Goal: Task Accomplishment & Management: Complete application form

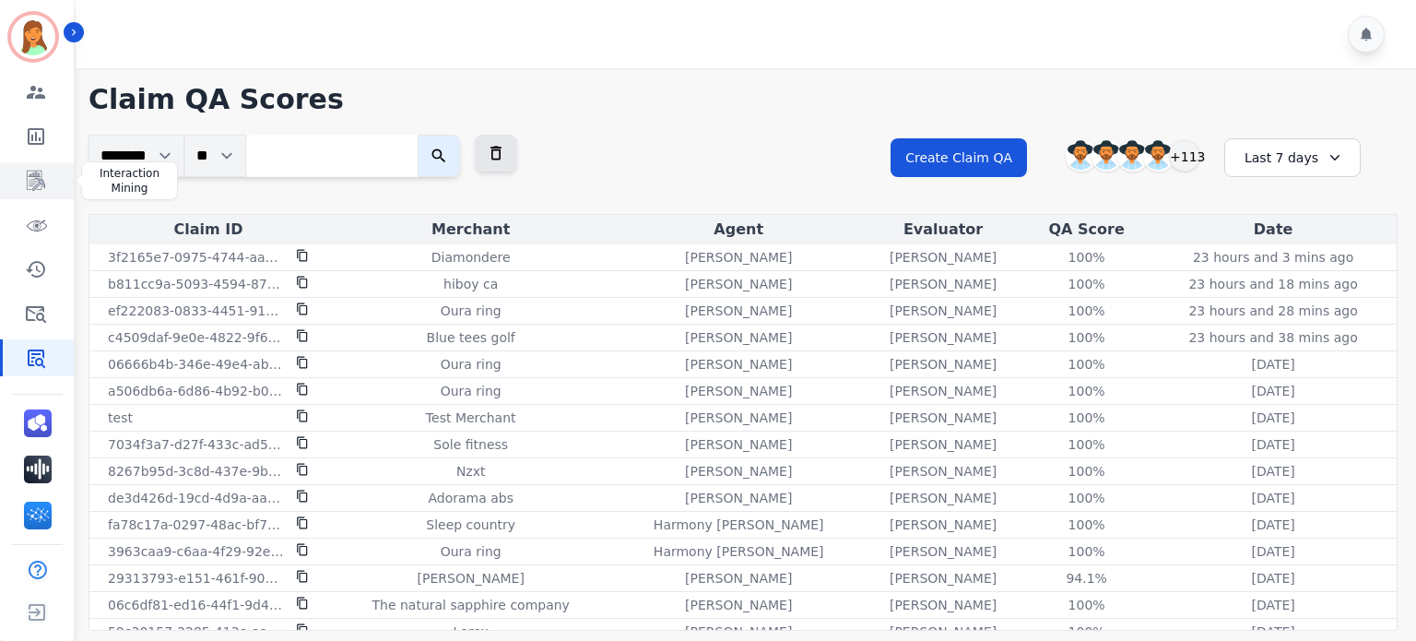
click at [32, 184] on icon "Sidebar" at bounding box center [36, 181] width 22 height 22
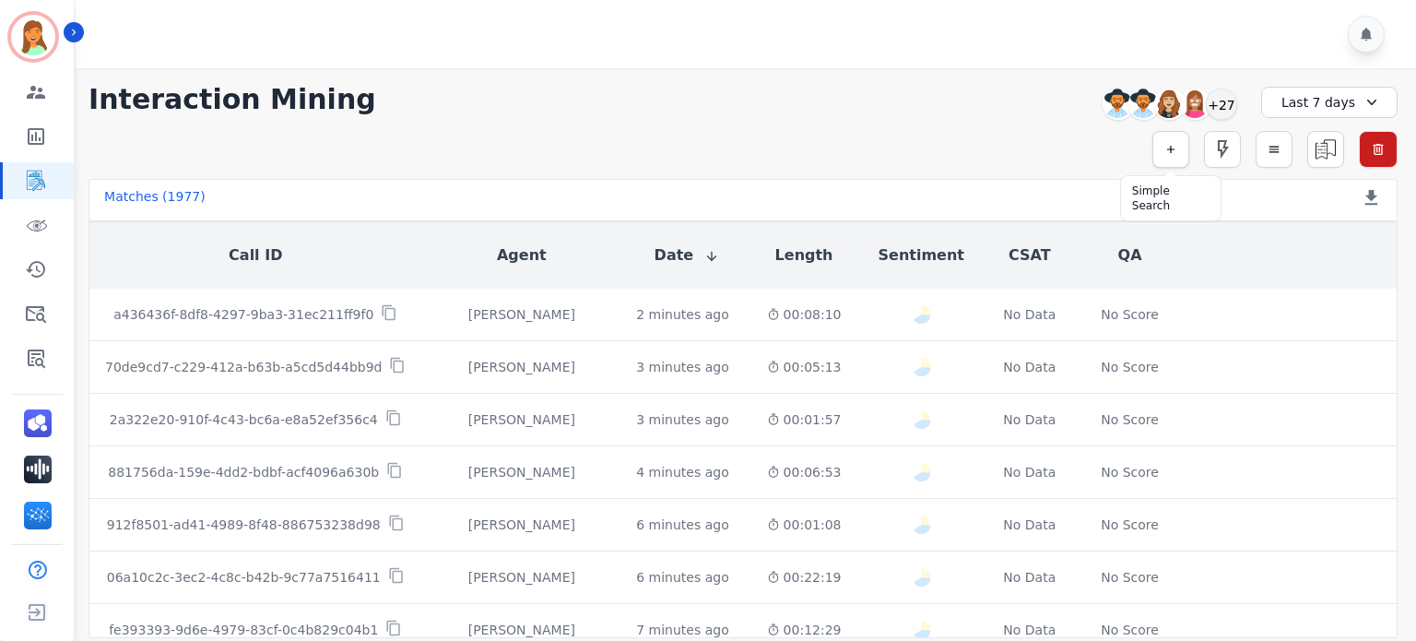
click at [1164, 154] on button "button" at bounding box center [1171, 149] width 37 height 37
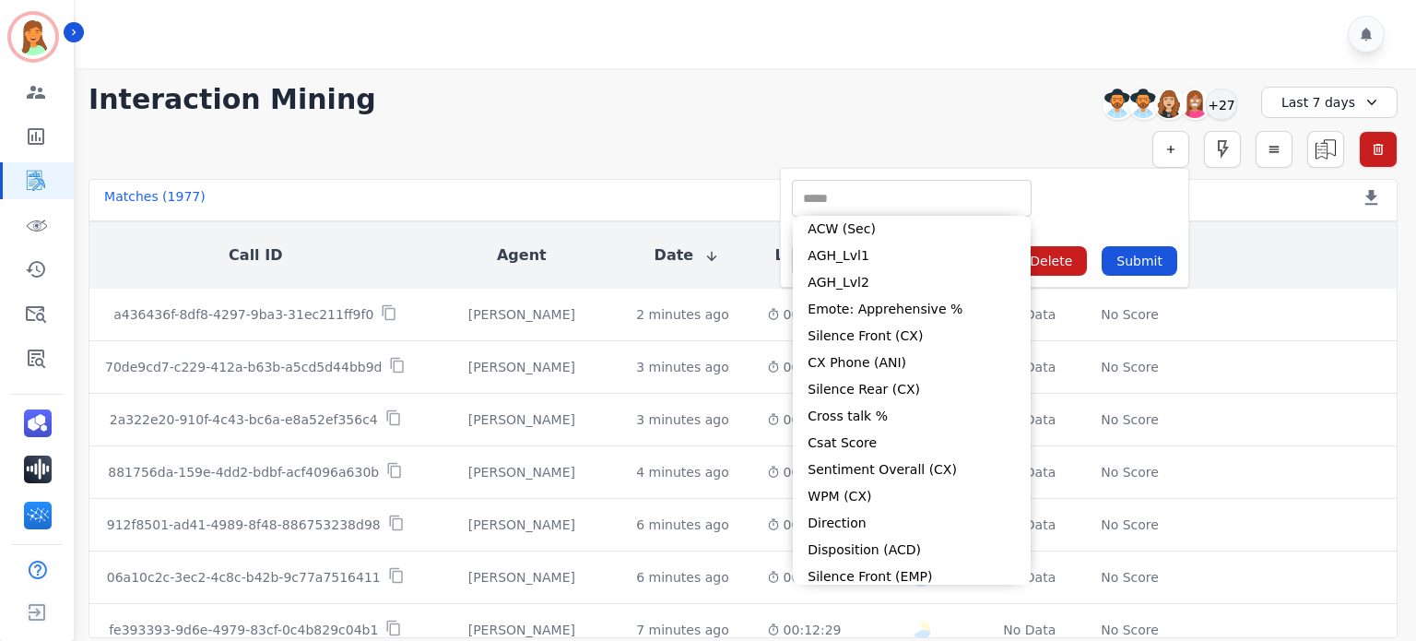
drag, startPoint x: 897, startPoint y: 202, endPoint x: 779, endPoint y: 10, distance: 225.2
click at [885, 189] on input "selected options" at bounding box center [912, 198] width 231 height 19
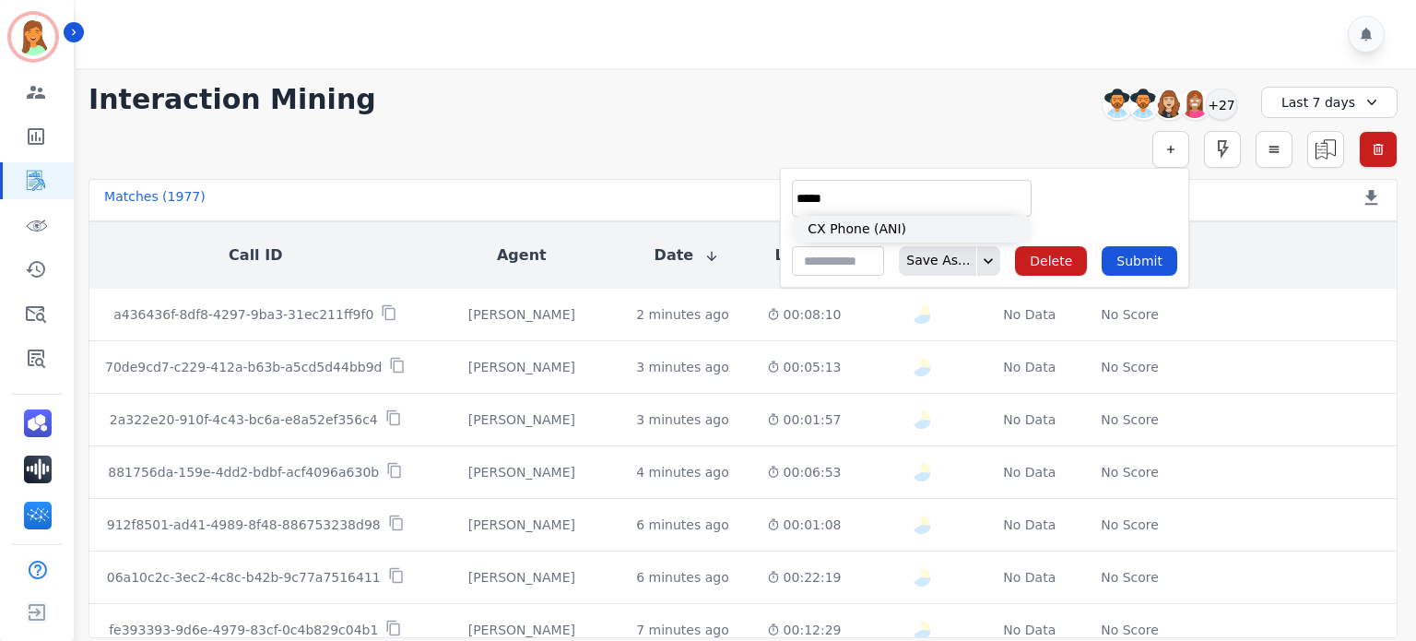
type input "*****"
click at [931, 228] on li "CX Phone (ANI)" at bounding box center [912, 229] width 238 height 27
type input "**********"
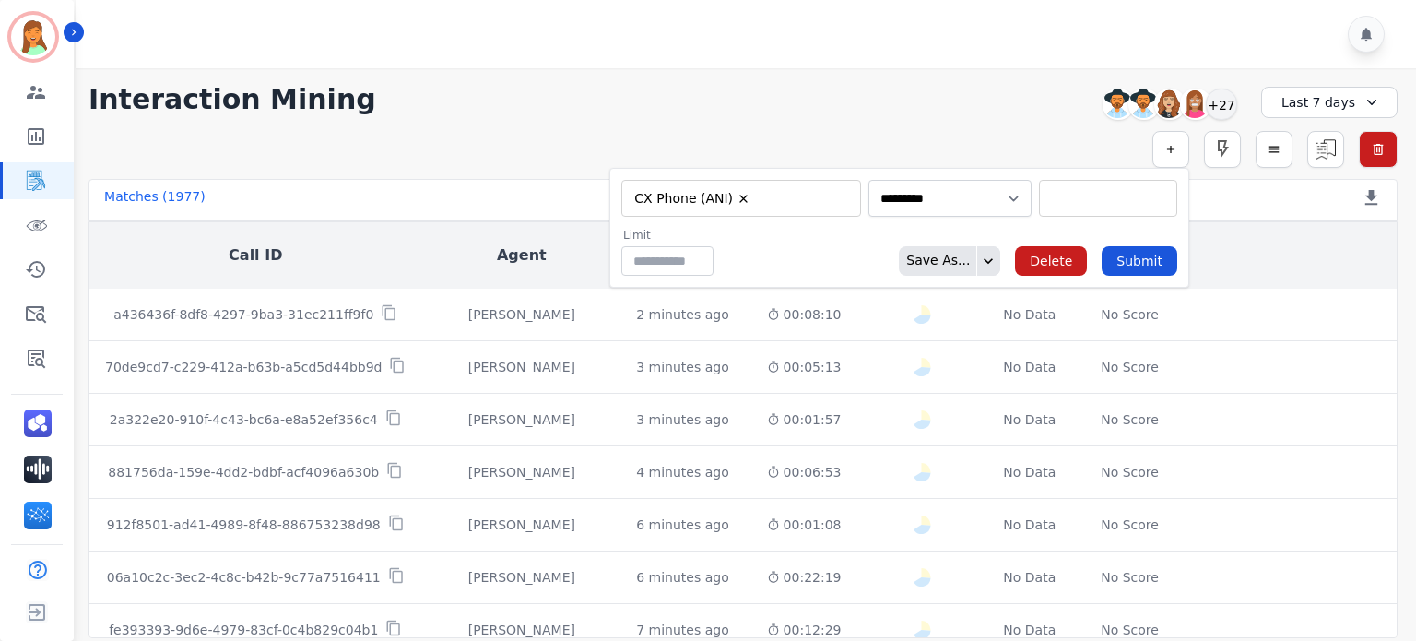
click at [1059, 210] on div "** [PHONE_NUMBER] [PHONE_NUMBER] [PHONE_NUMBER] [PHONE_NUMBER] [PHONE_NUMBER] […" at bounding box center [1108, 198] width 138 height 37
paste input "**********"
type input "**********"
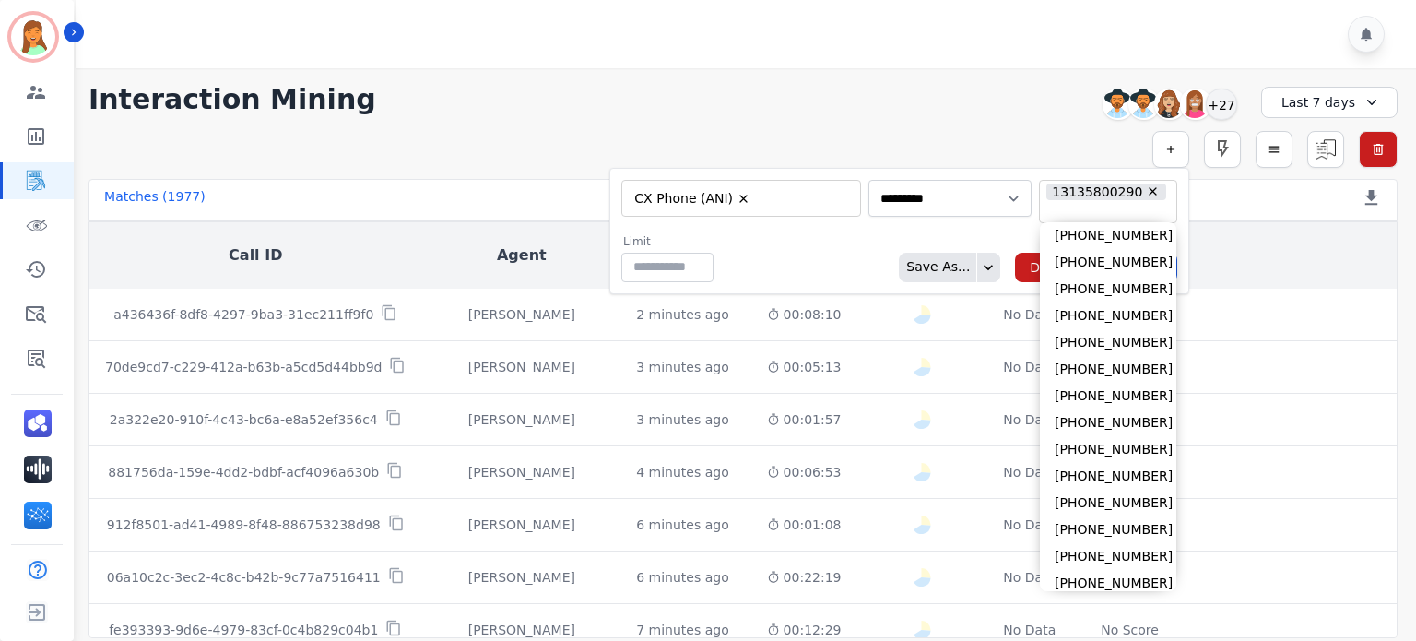
click at [841, 252] on div "Limit ** Save As... Delete Submit" at bounding box center [899, 258] width 556 height 48
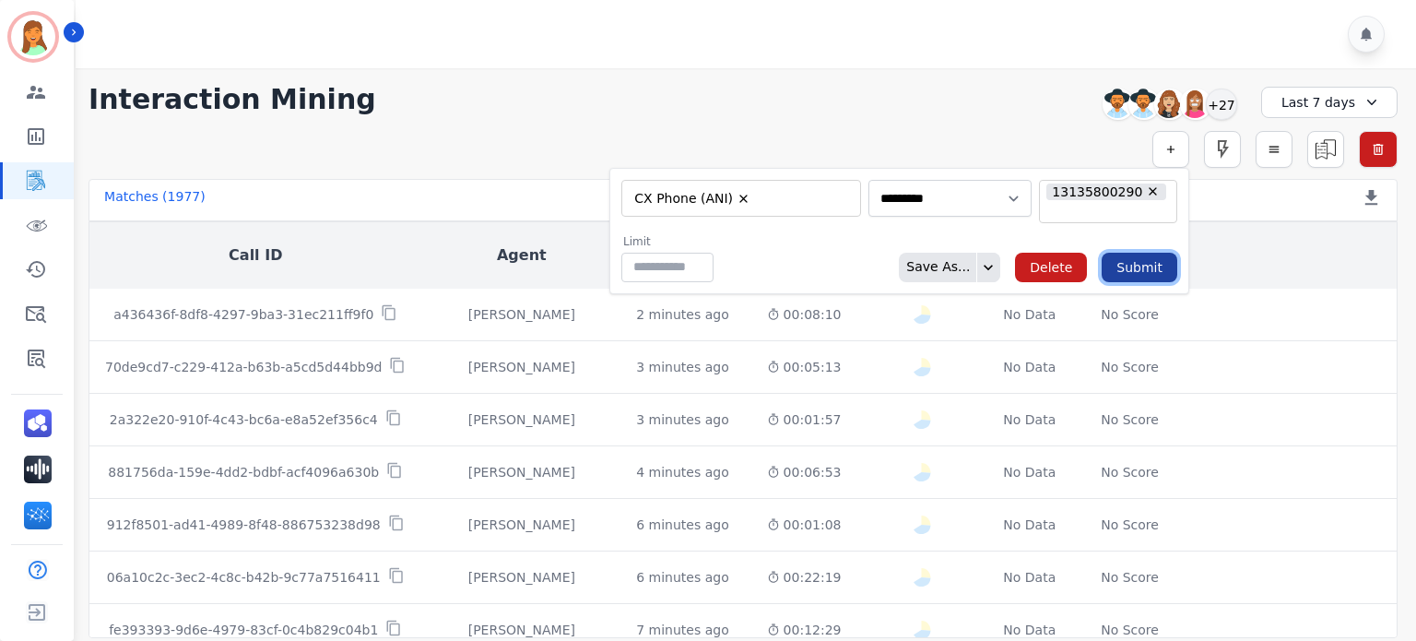
click at [1125, 261] on button "Submit" at bounding box center [1140, 268] width 76 height 30
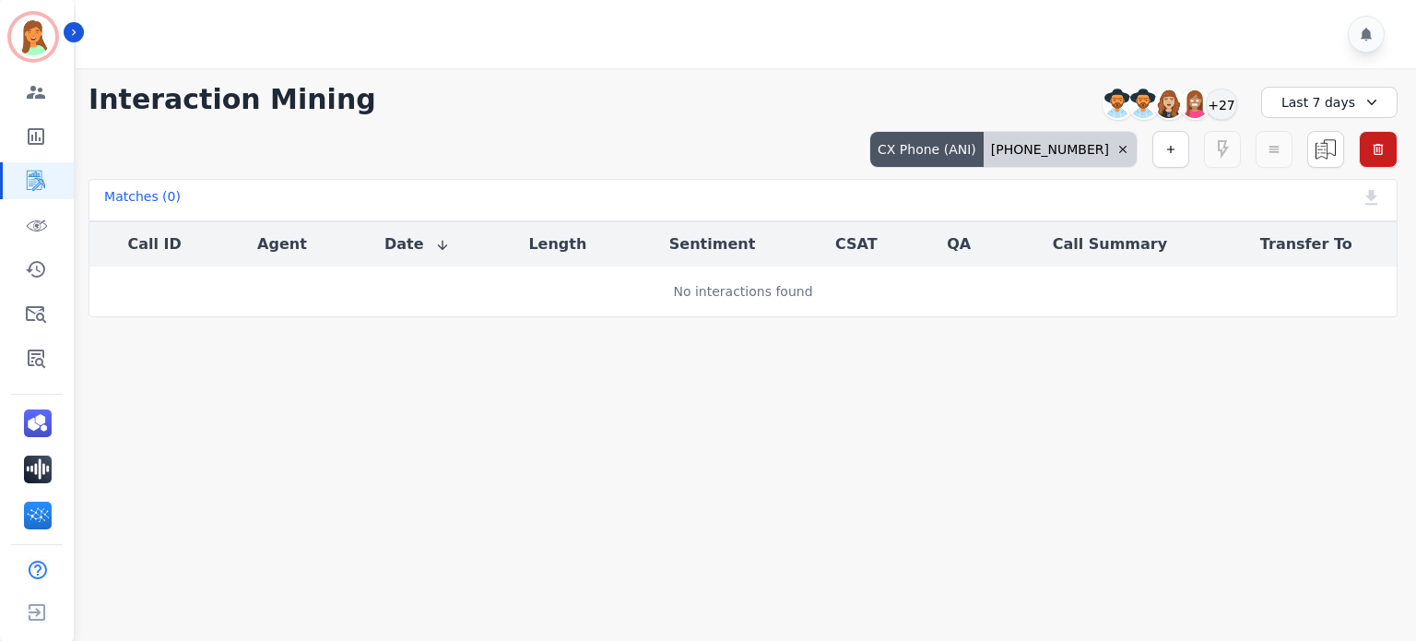
click at [1317, 103] on div "Last 7 days" at bounding box center [1329, 102] width 136 height 31
click at [1313, 253] on li "Last 30 days" at bounding box center [1342, 255] width 92 height 18
click at [1359, 95] on div "Last 30 days" at bounding box center [1329, 102] width 136 height 31
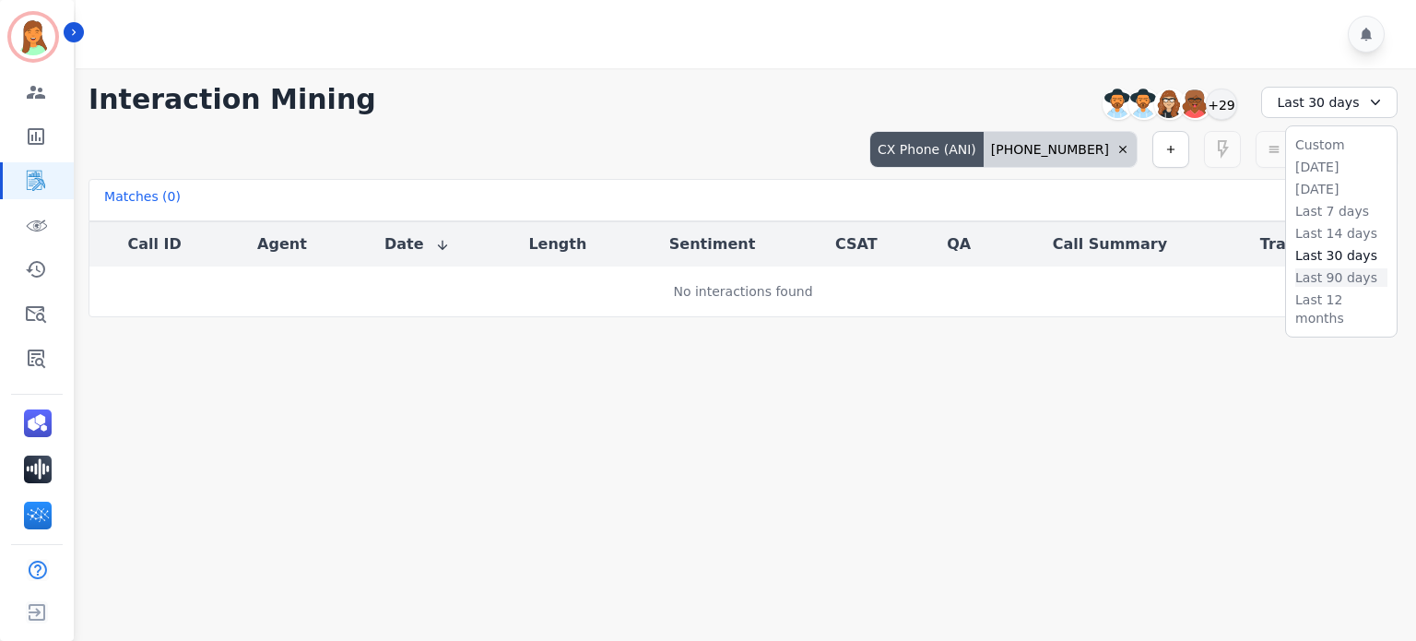
click at [1358, 276] on li "Last 90 days" at bounding box center [1342, 277] width 92 height 18
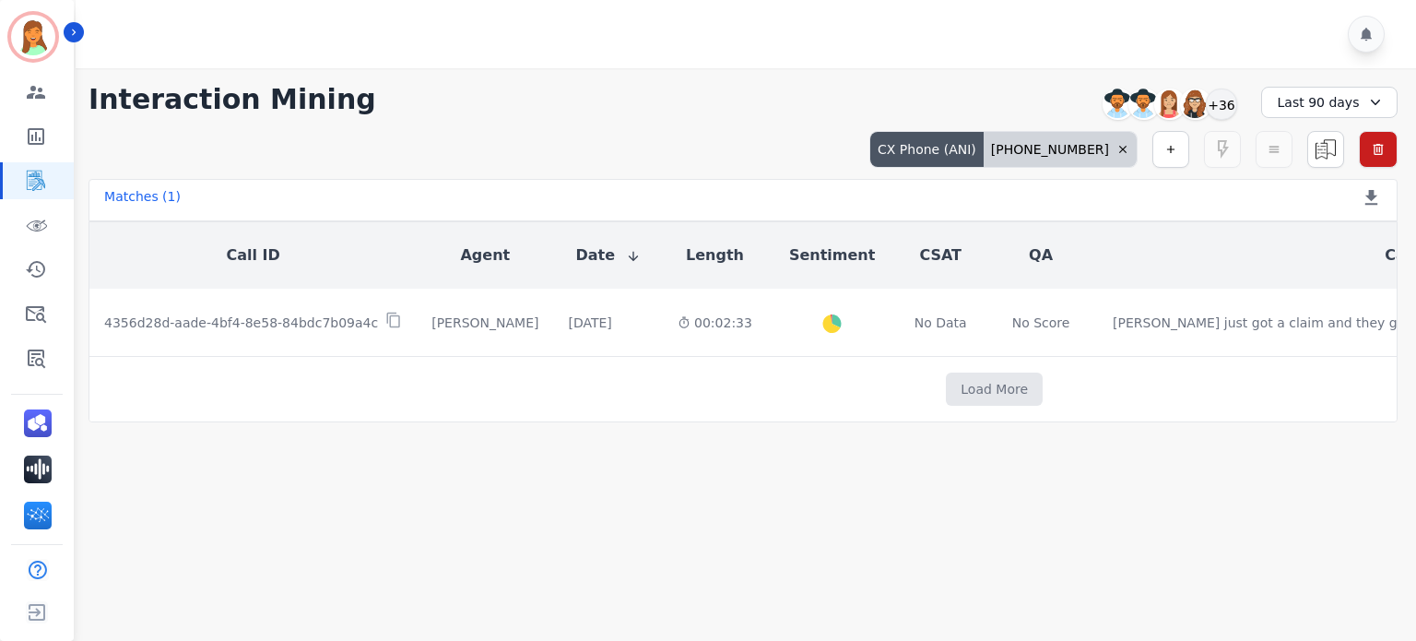
click at [1129, 150] on icon at bounding box center [1123, 149] width 13 height 13
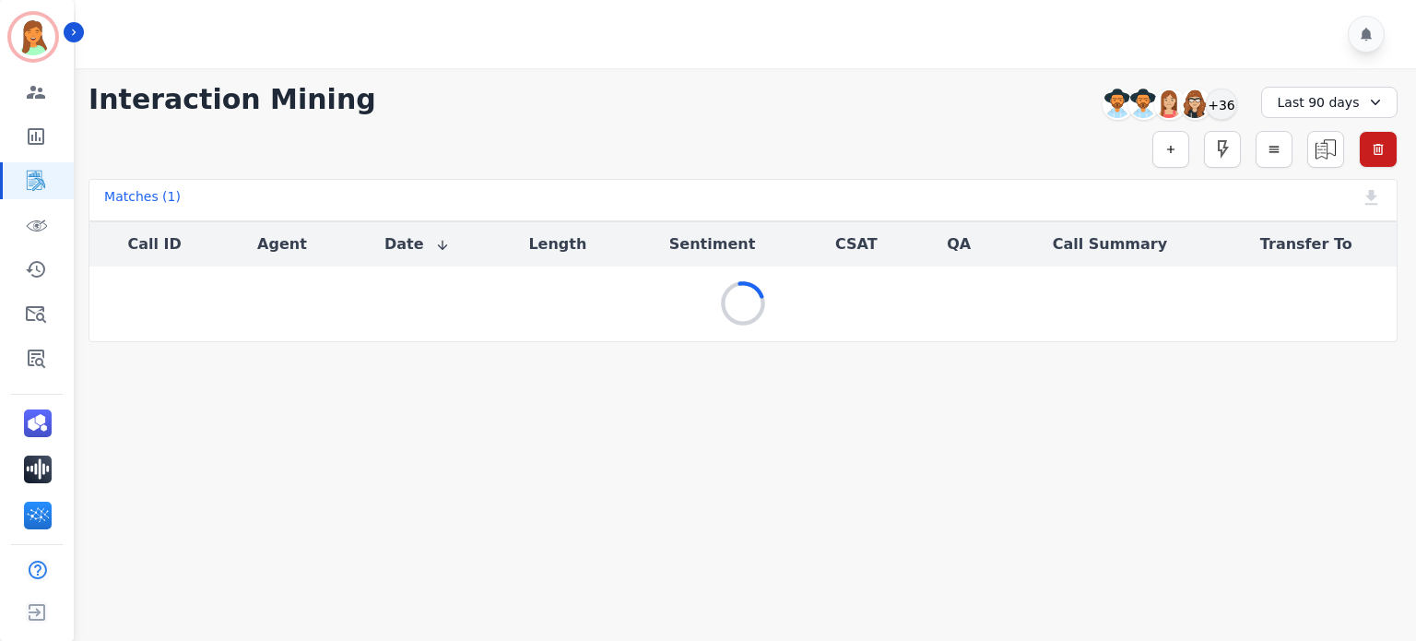
click at [1357, 99] on div "Last 90 days" at bounding box center [1329, 102] width 136 height 31
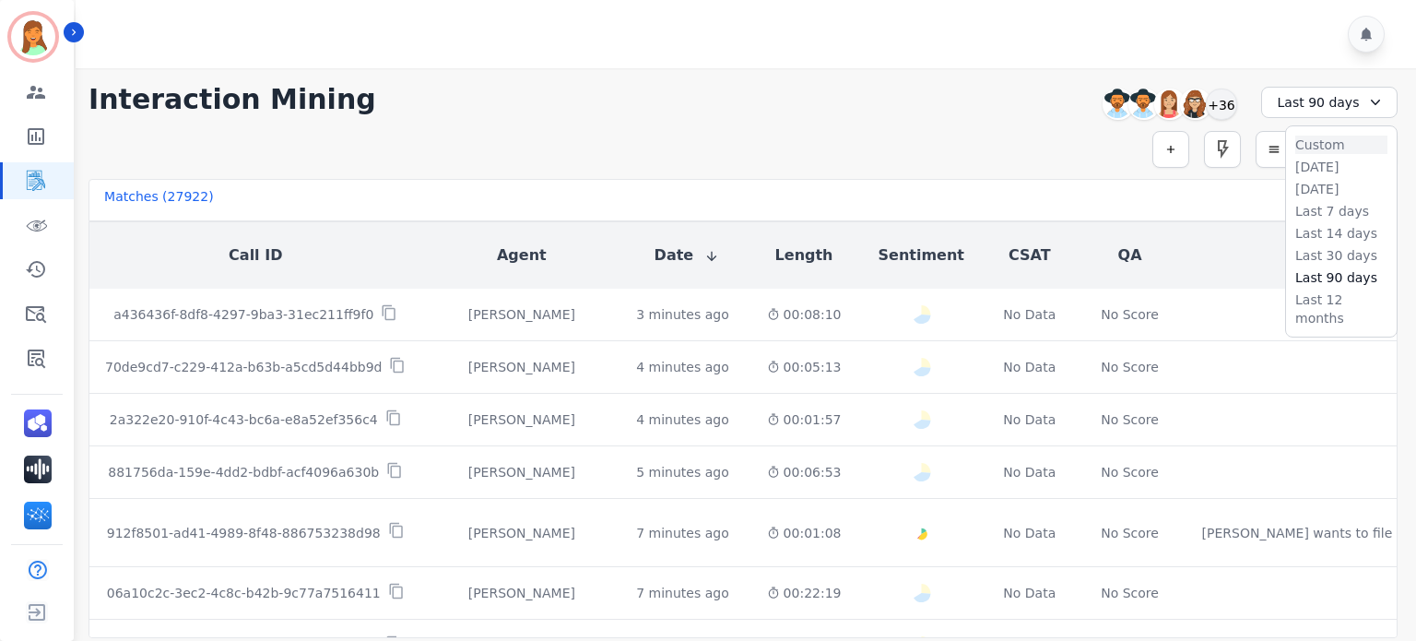
click at [1331, 142] on li "Custom" at bounding box center [1342, 145] width 92 height 18
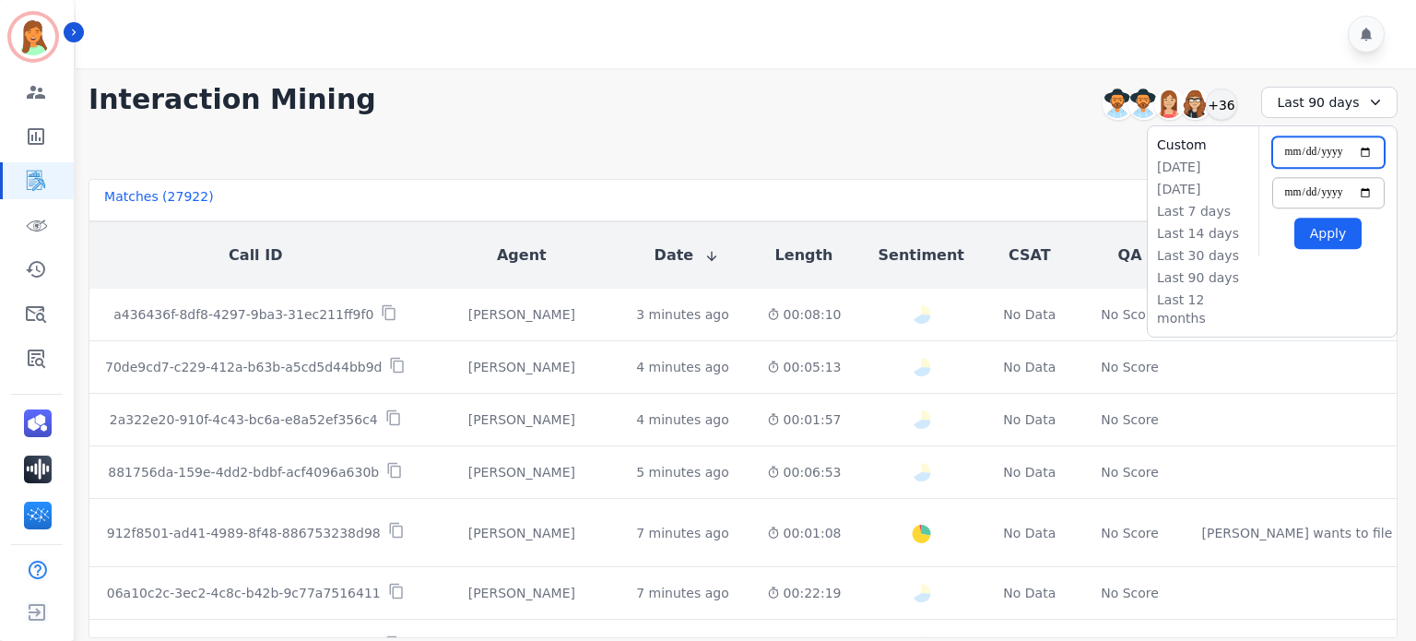
click at [1369, 143] on input "**********" at bounding box center [1328, 151] width 112 height 31
click at [1363, 150] on input "**********" at bounding box center [1328, 151] width 112 height 31
type input "**********"
click at [1368, 188] on input "**********" at bounding box center [1328, 192] width 112 height 31
type input "**********"
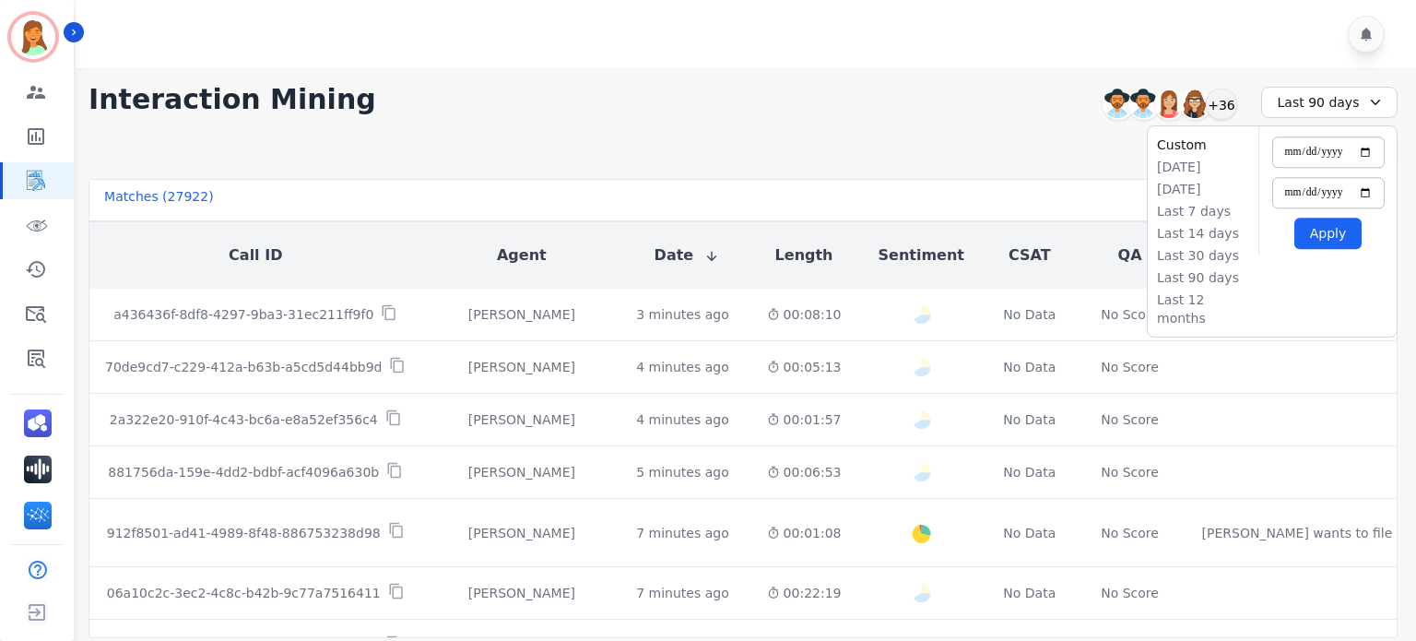
click at [1003, 160] on div "Simple Search Metric Search Advanced Search Saved Rules Clear Filters" at bounding box center [743, 149] width 1309 height 37
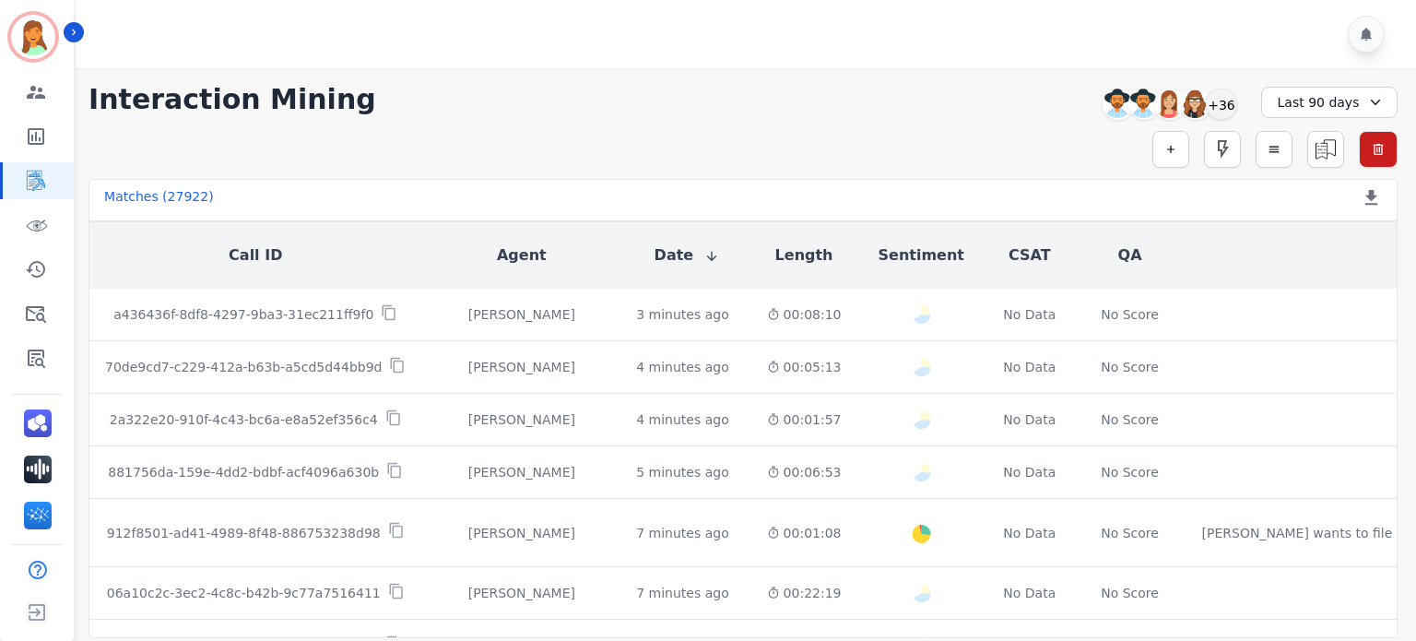
click at [1323, 109] on div "Last 90 days" at bounding box center [1329, 102] width 136 height 31
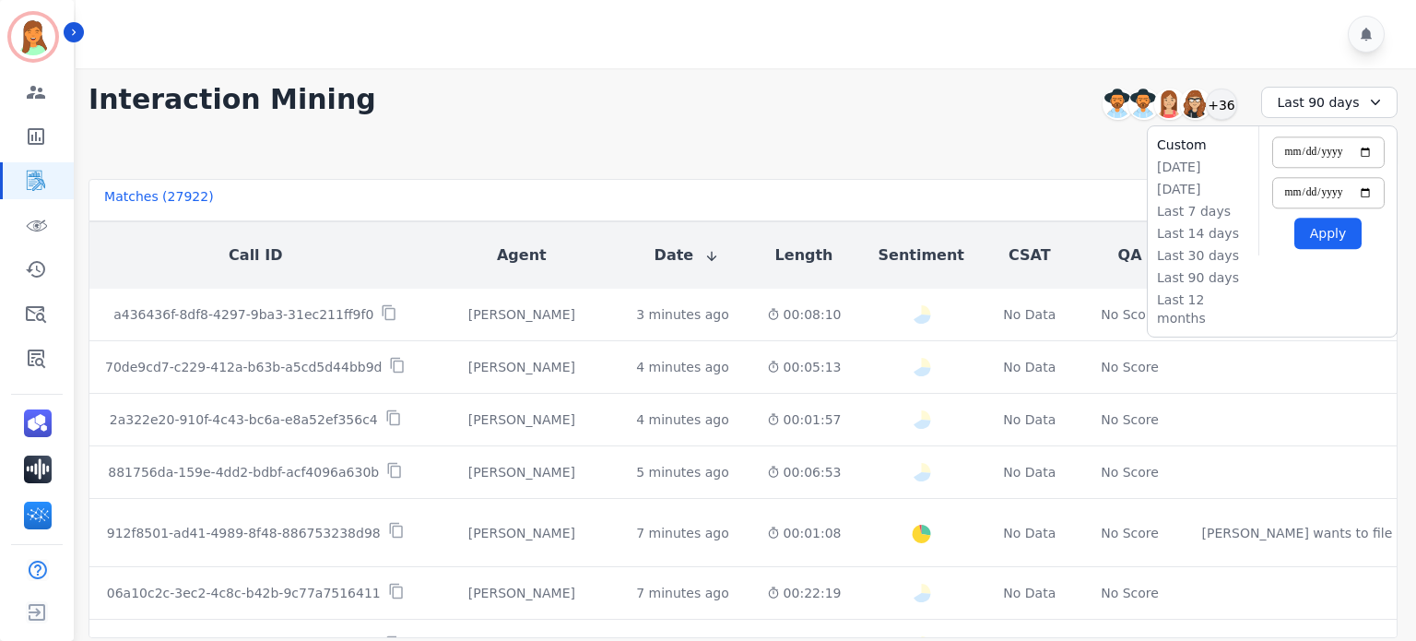
click at [1331, 239] on button "Apply" at bounding box center [1328, 233] width 67 height 31
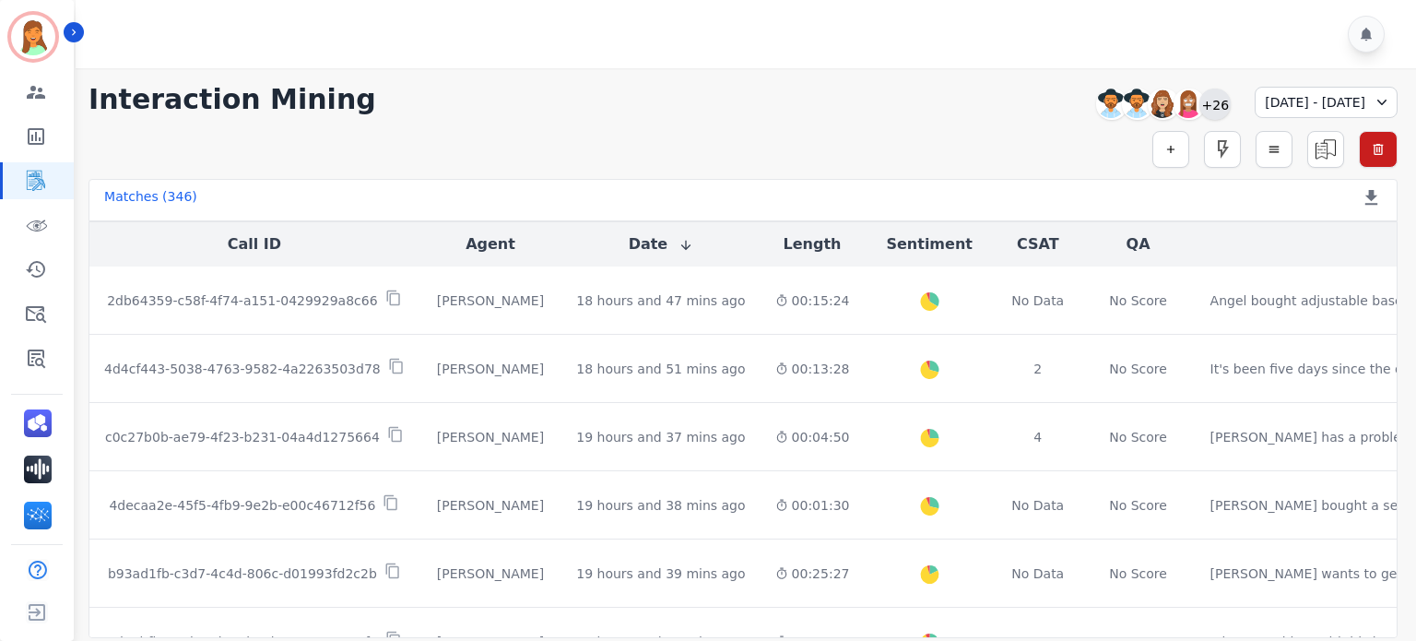
click at [1200, 101] on div "+26" at bounding box center [1215, 104] width 31 height 31
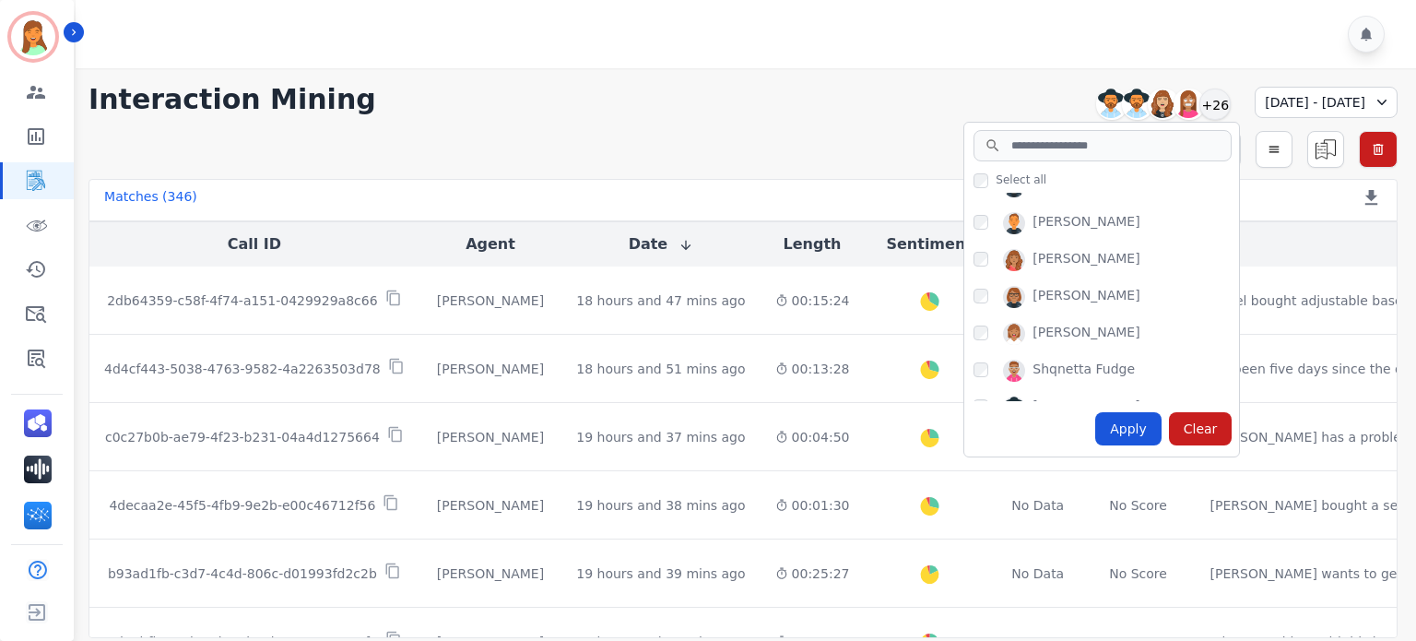
scroll to position [775, 0]
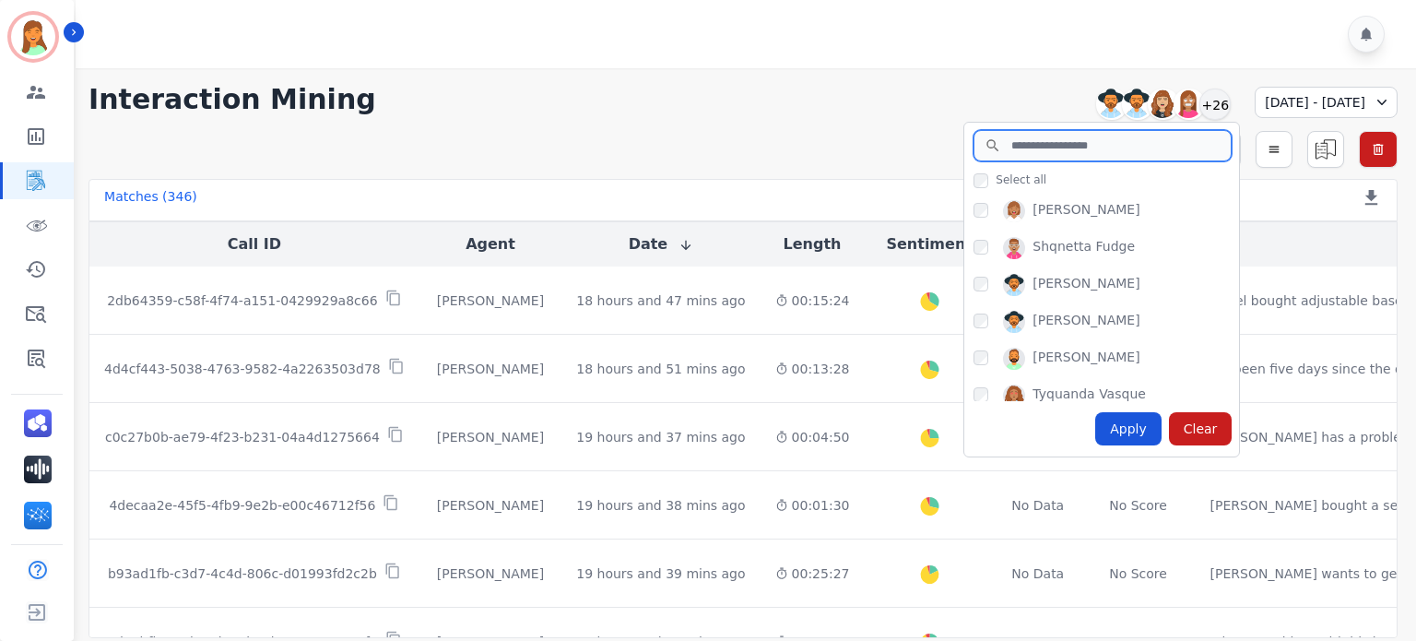
click at [1053, 143] on input "search" at bounding box center [1103, 145] width 258 height 31
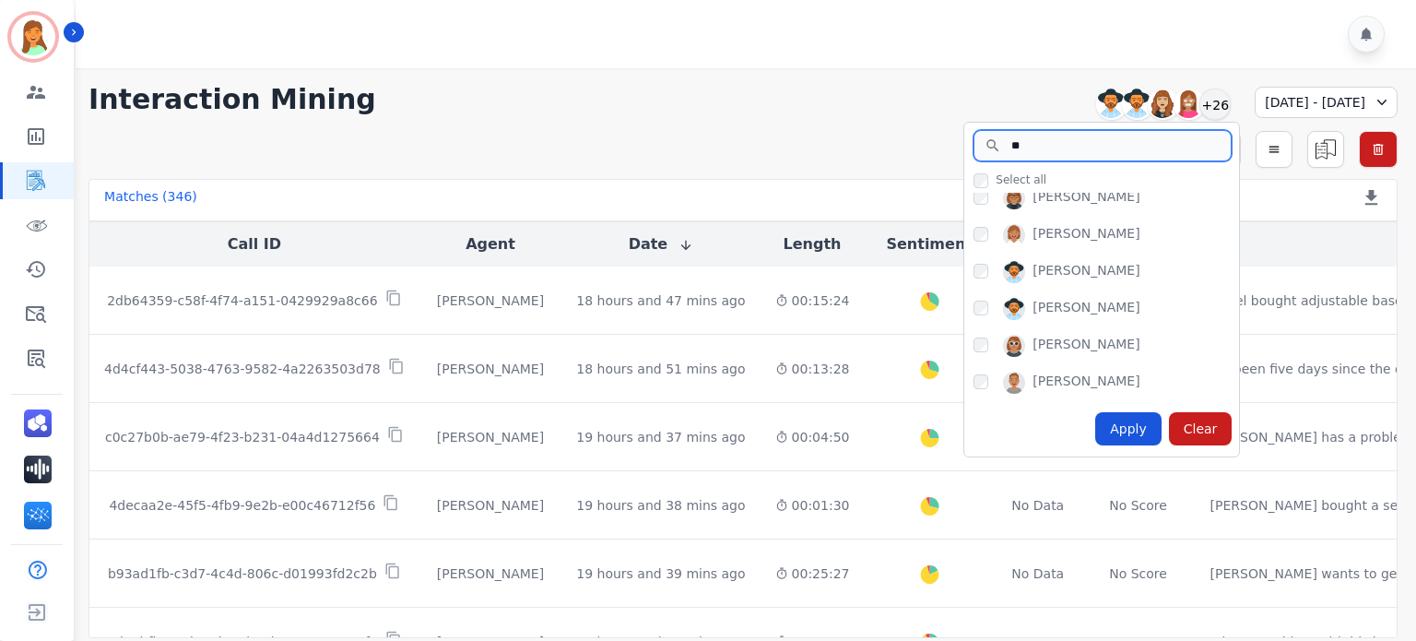
scroll to position [0, 0]
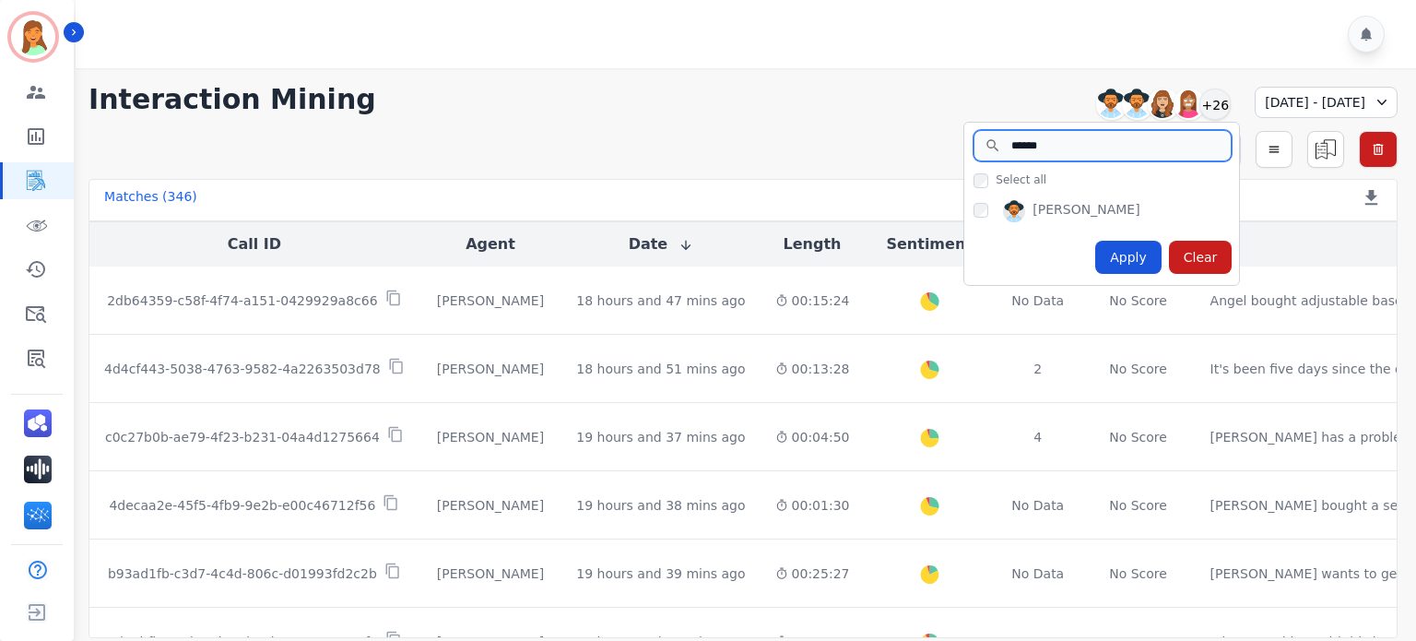
type input "******"
click at [964, 204] on div "[PERSON_NAME]" at bounding box center [1101, 211] width 275 height 37
click at [1095, 265] on div "Apply" at bounding box center [1128, 257] width 66 height 33
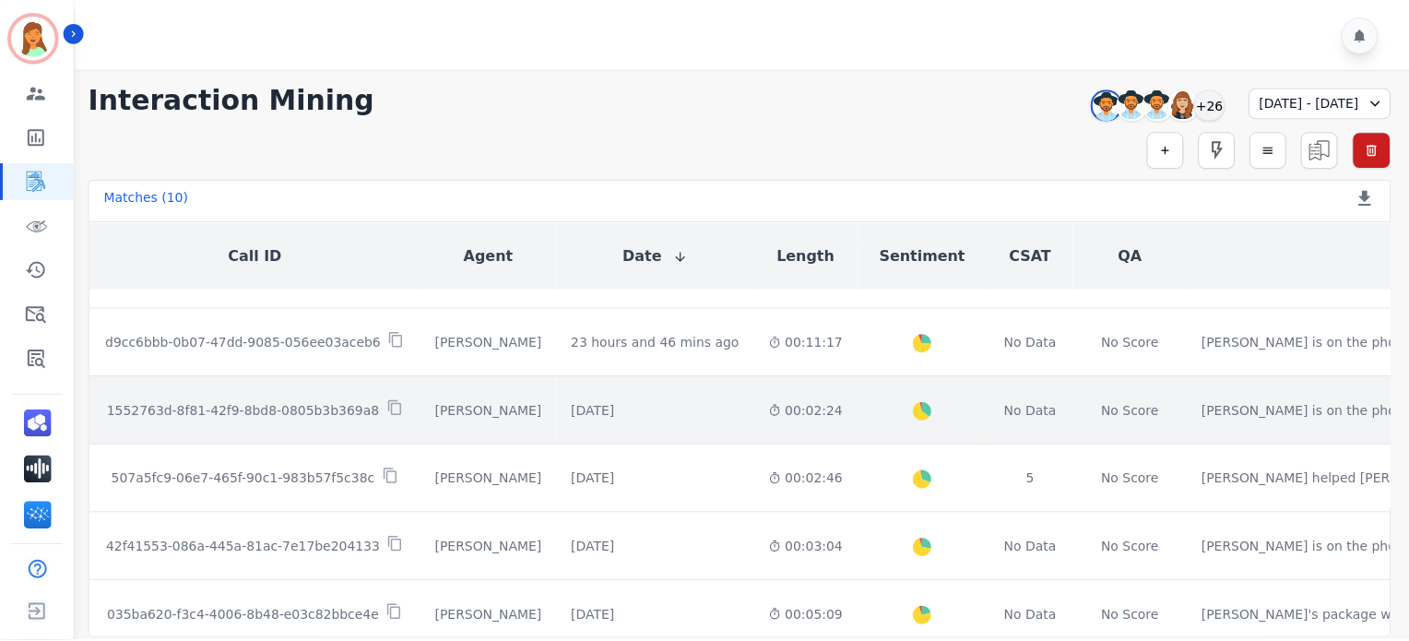
scroll to position [176, 0]
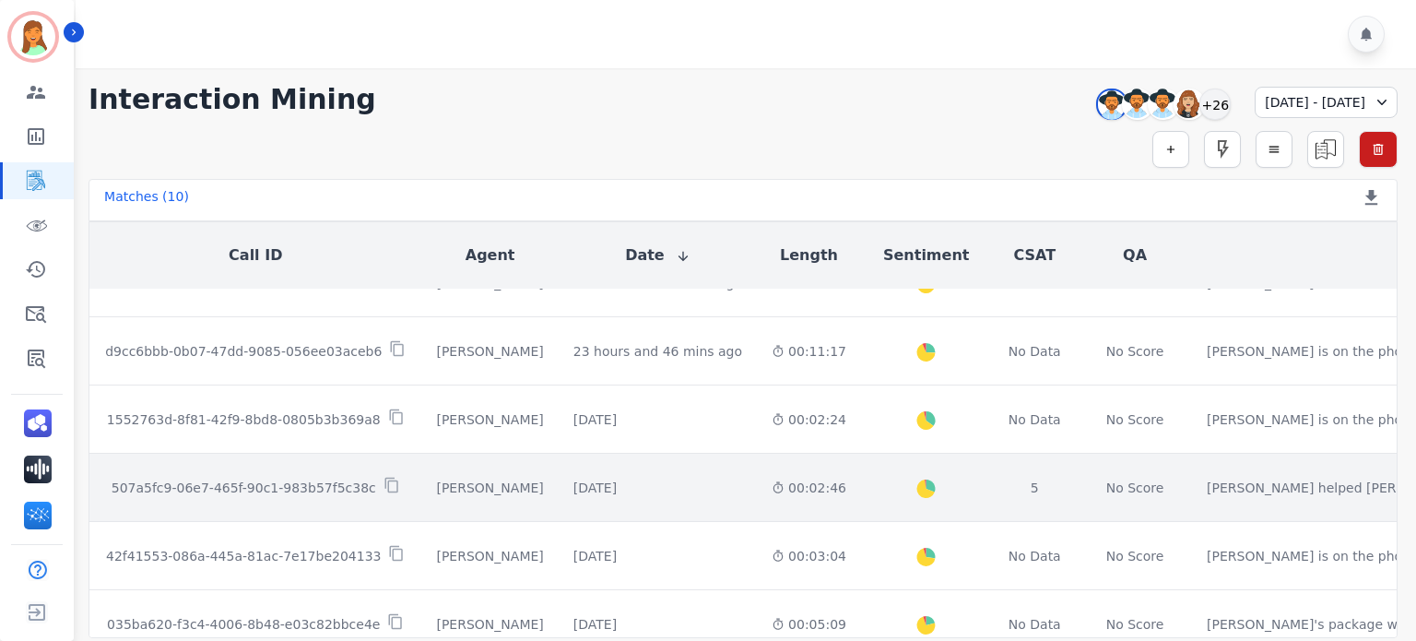
click at [617, 480] on div "[DATE]" at bounding box center [595, 488] width 43 height 18
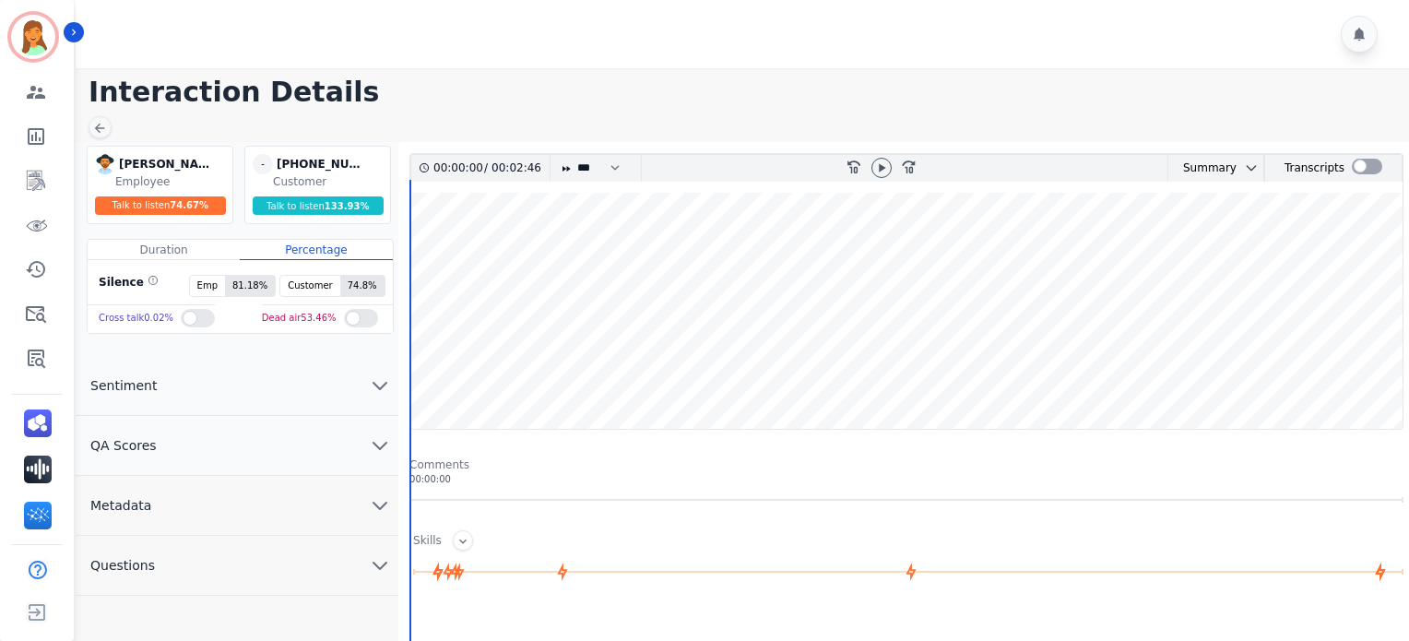
click at [239, 492] on button "Metadata" at bounding box center [237, 506] width 323 height 60
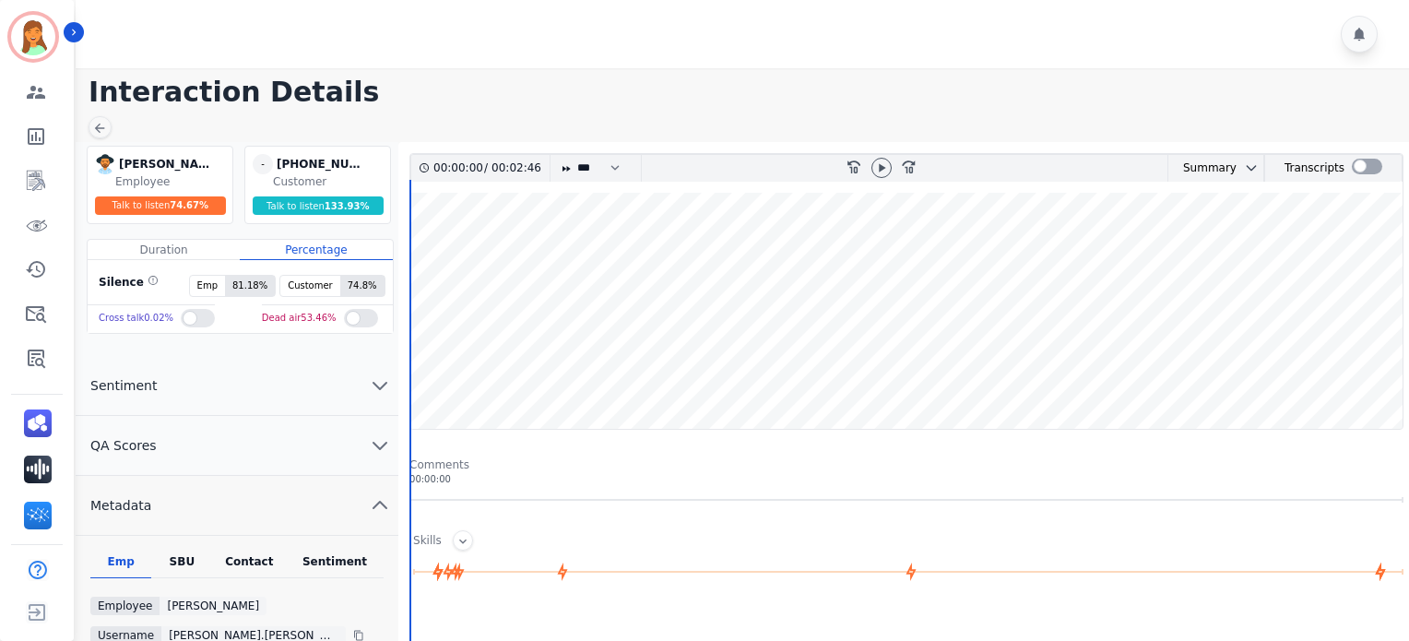
click at [229, 562] on div "Contact" at bounding box center [250, 566] width 74 height 24
click at [879, 175] on div at bounding box center [881, 168] width 20 height 20
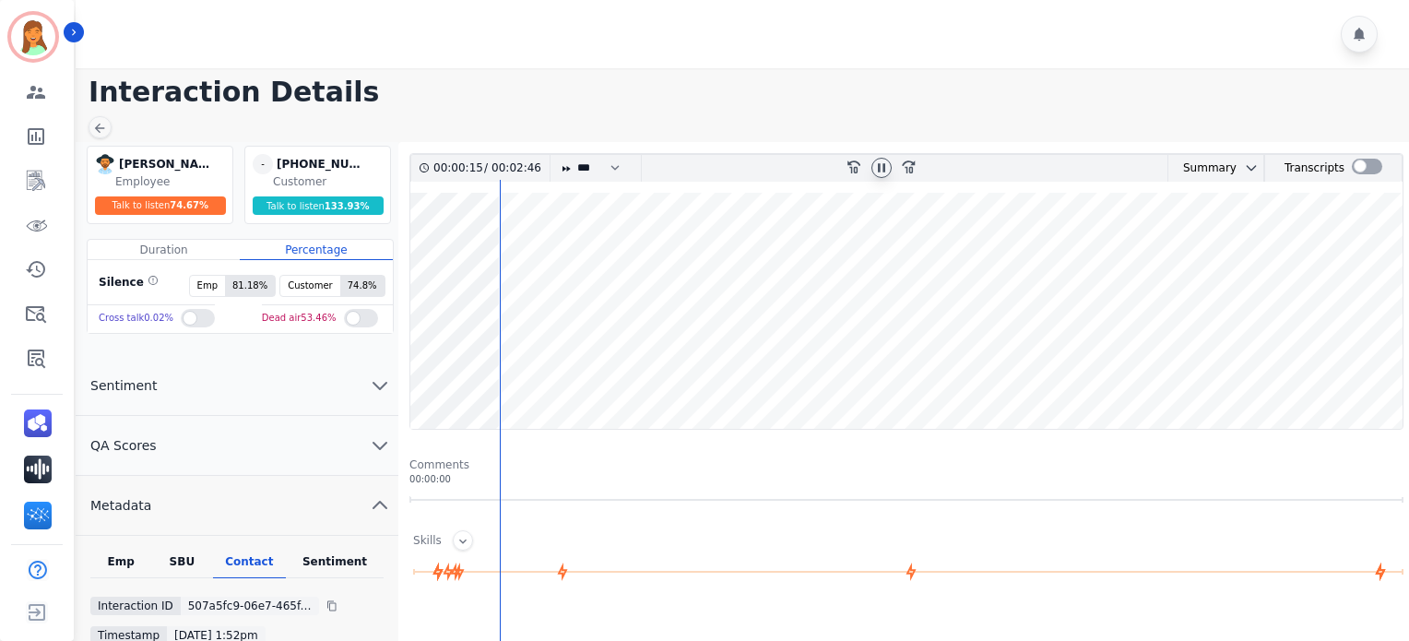
click at [882, 167] on icon at bounding box center [881, 167] width 7 height 8
click at [102, 124] on icon at bounding box center [99, 128] width 15 height 15
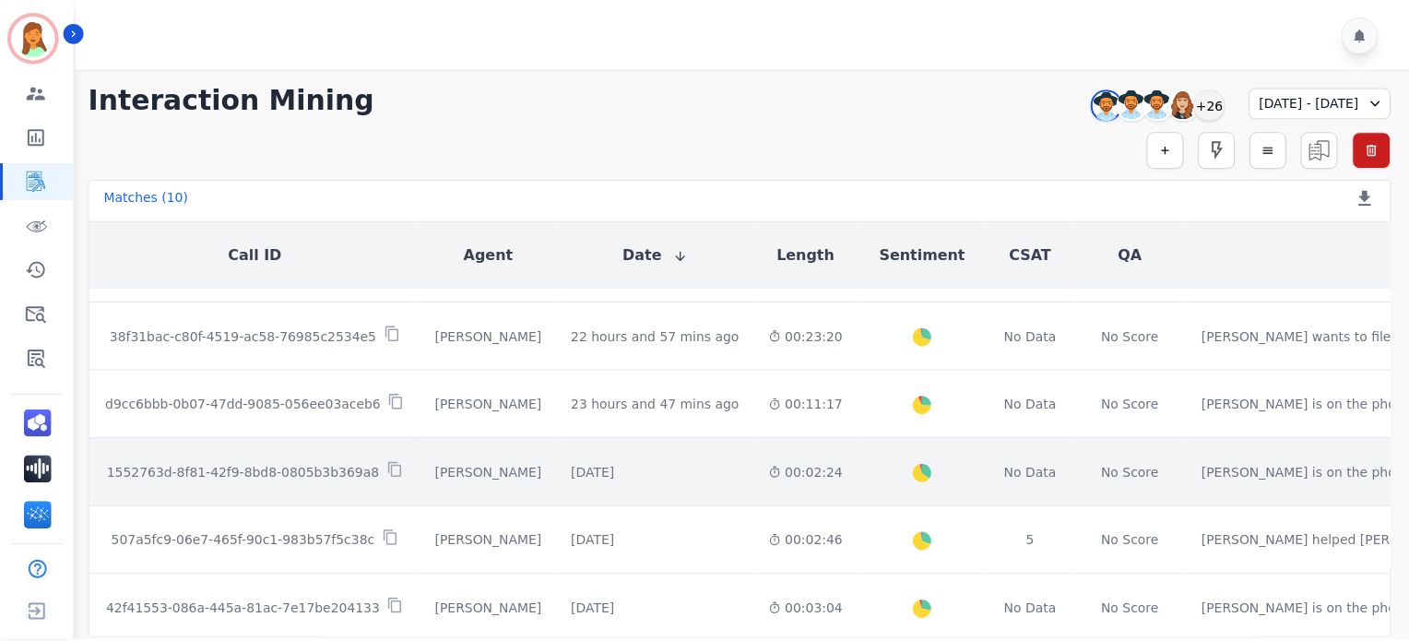
scroll to position [245, 0]
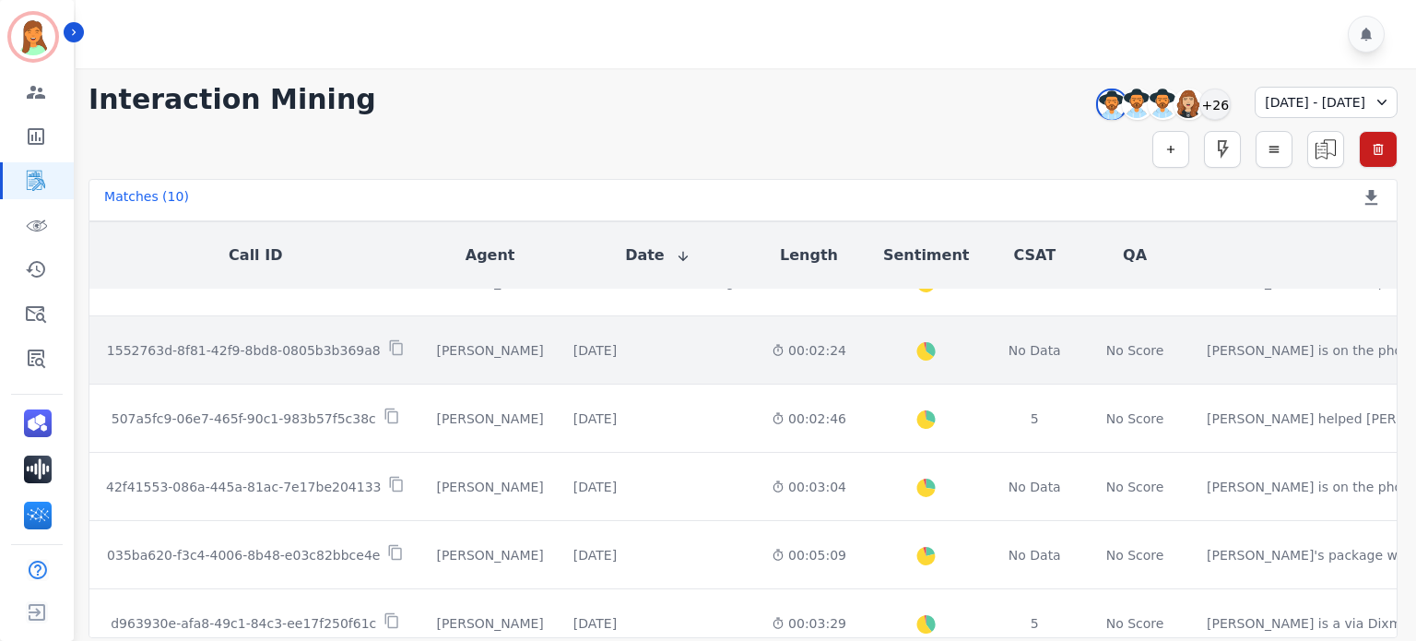
click at [757, 362] on td "00:02:24" at bounding box center [809, 350] width 104 height 68
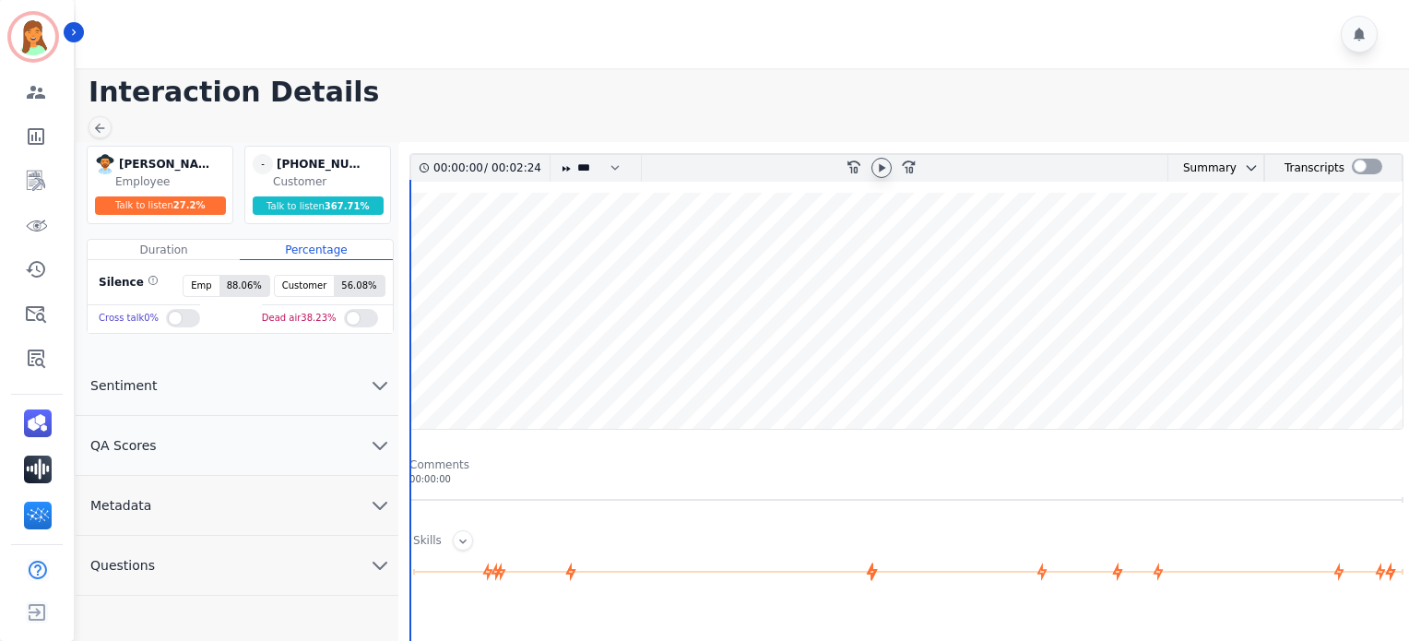
click at [882, 161] on icon at bounding box center [881, 167] width 15 height 15
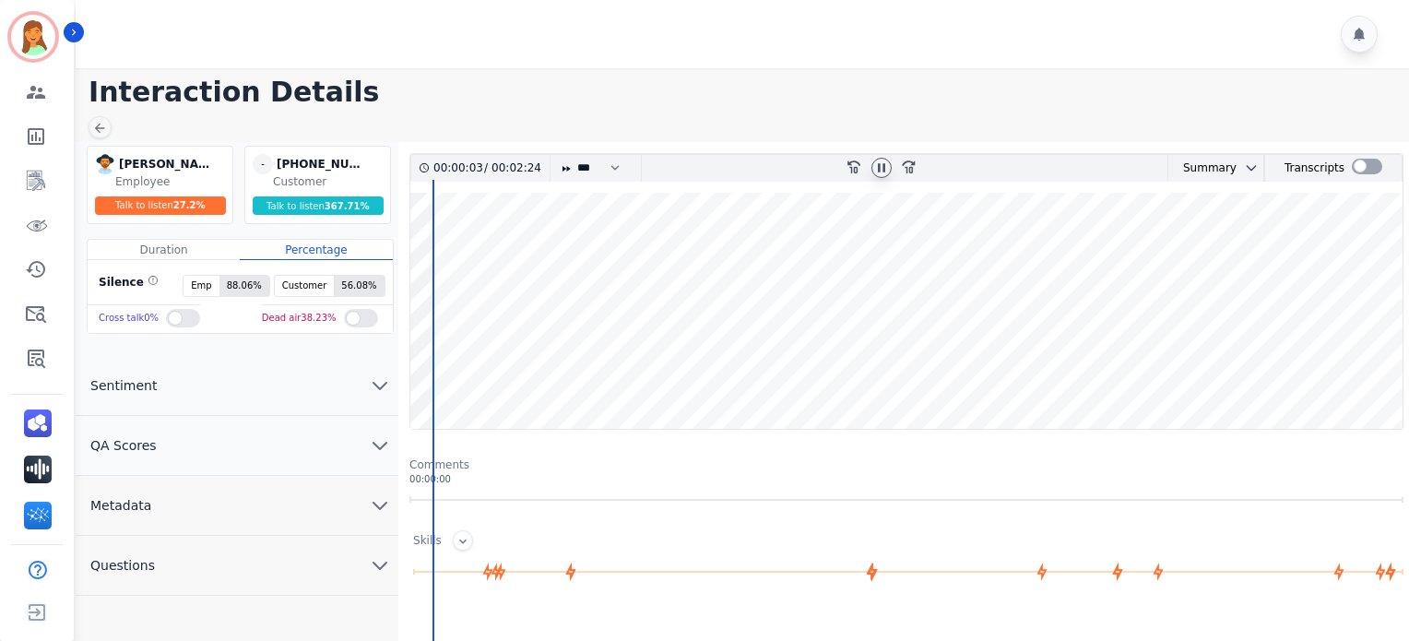
click at [188, 514] on button "Metadata" at bounding box center [237, 506] width 323 height 60
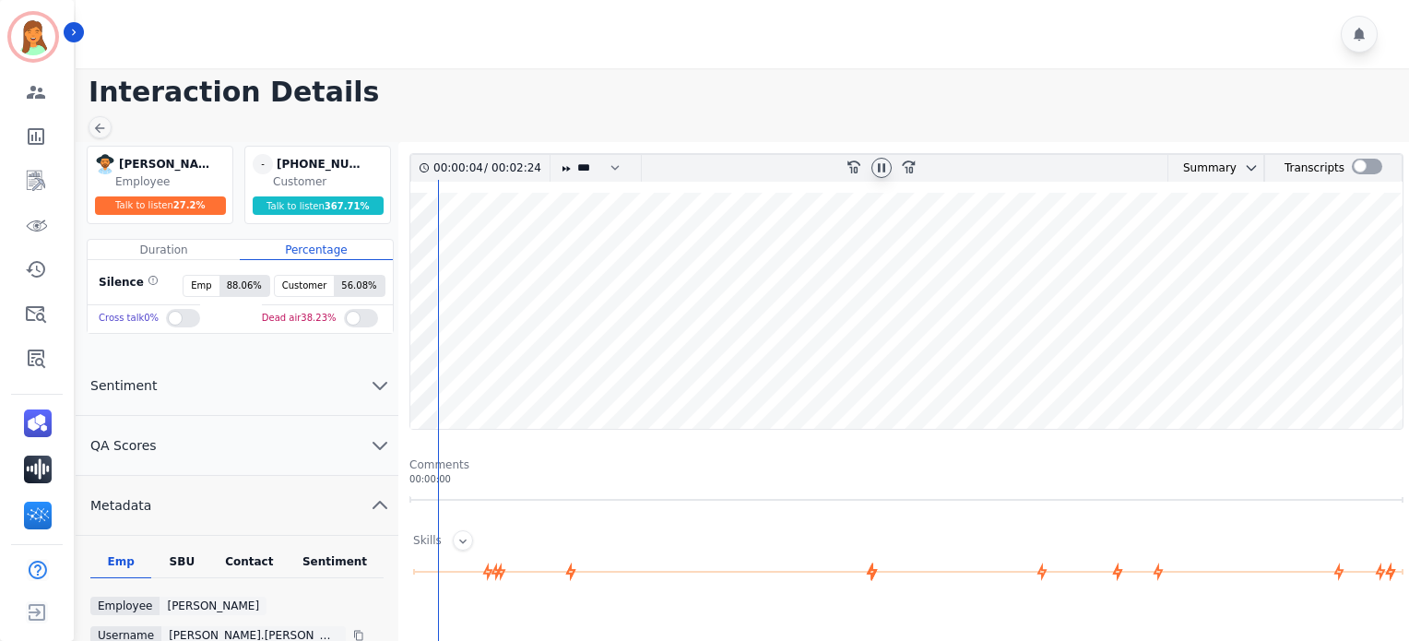
click at [251, 557] on div "Contact" at bounding box center [250, 566] width 74 height 24
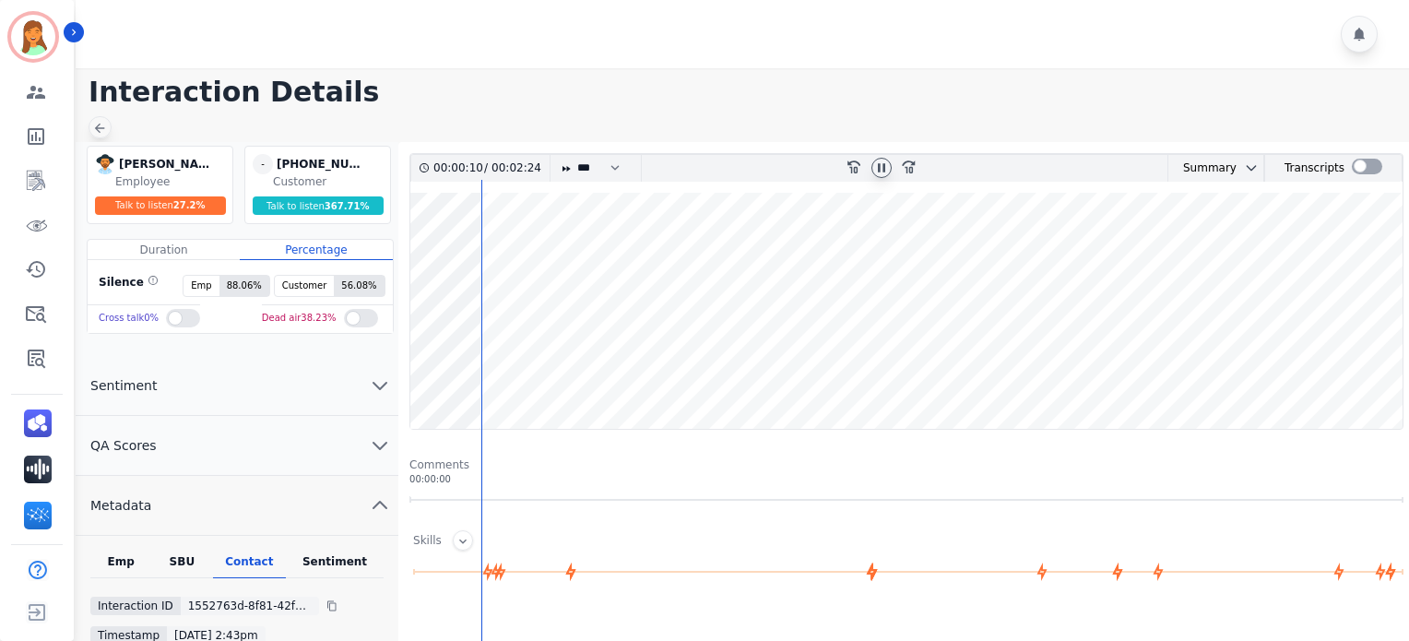
click at [100, 129] on icon at bounding box center [99, 128] width 15 height 15
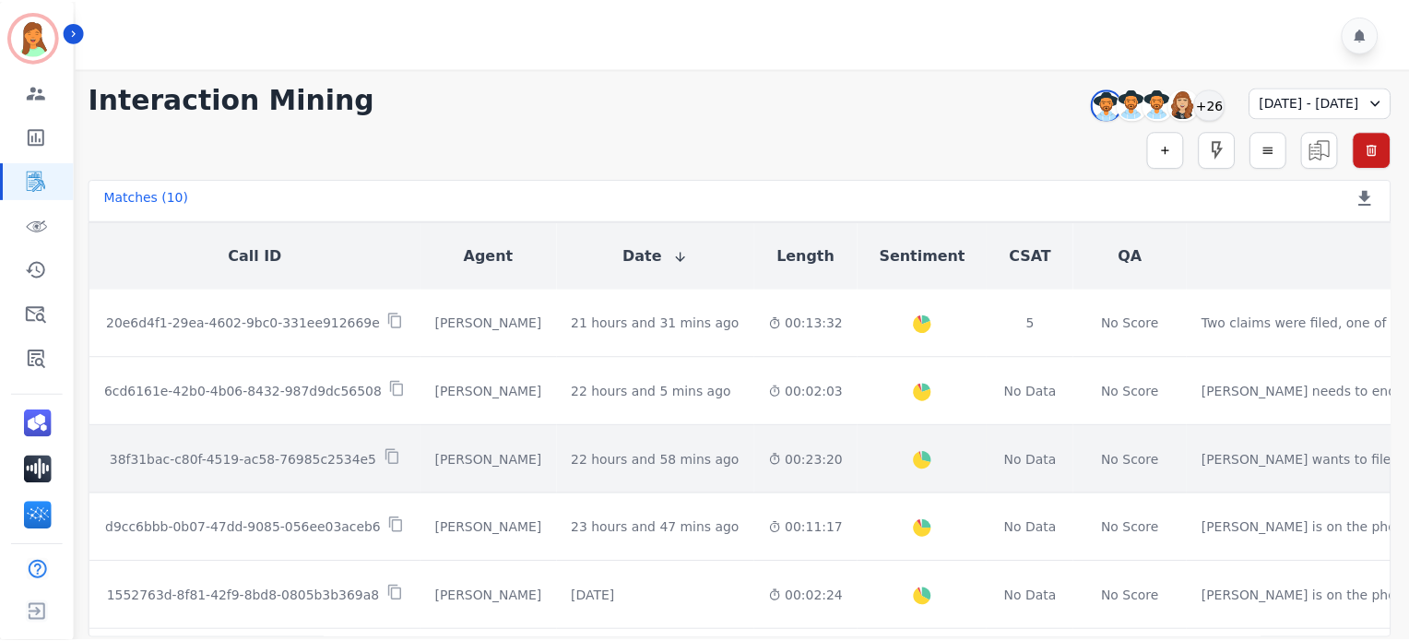
scroll to position [123, 0]
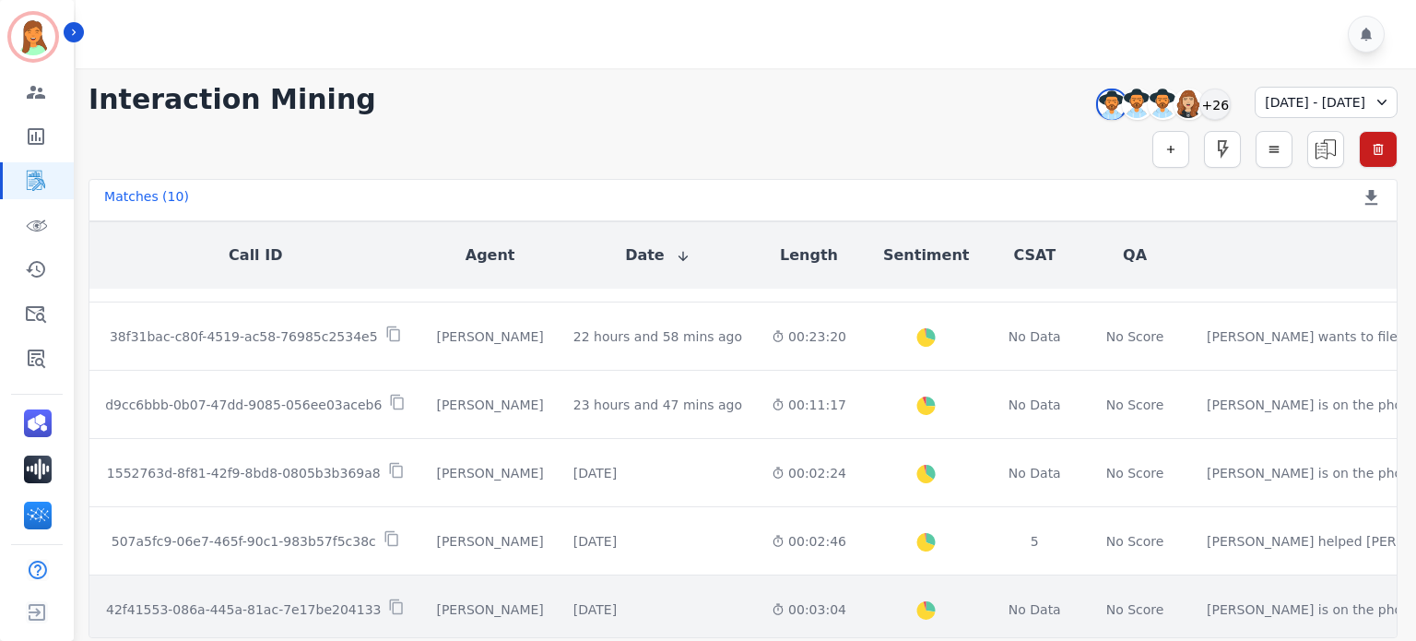
click at [797, 621] on td "00:03:04" at bounding box center [809, 609] width 104 height 68
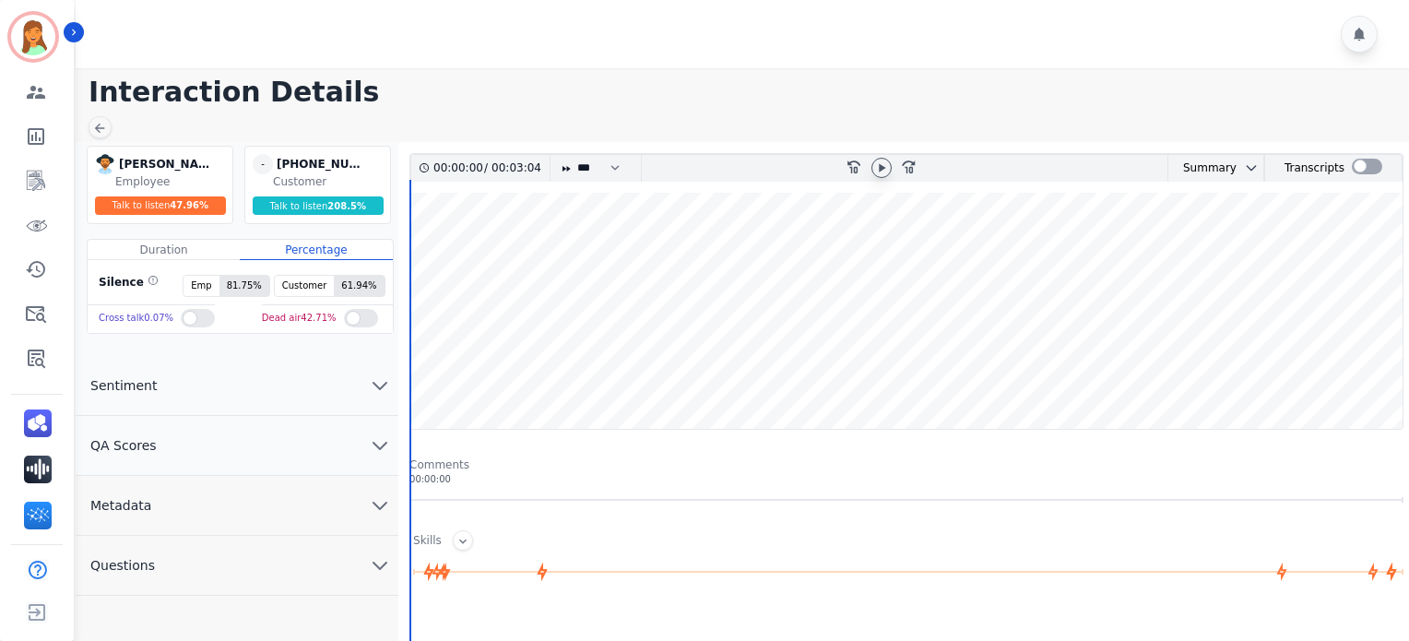
click at [875, 169] on icon at bounding box center [881, 167] width 15 height 15
drag, startPoint x: 313, startPoint y: 509, endPoint x: 315, endPoint y: 522, distance: 13.2
click at [313, 511] on button "Metadata" at bounding box center [237, 506] width 323 height 60
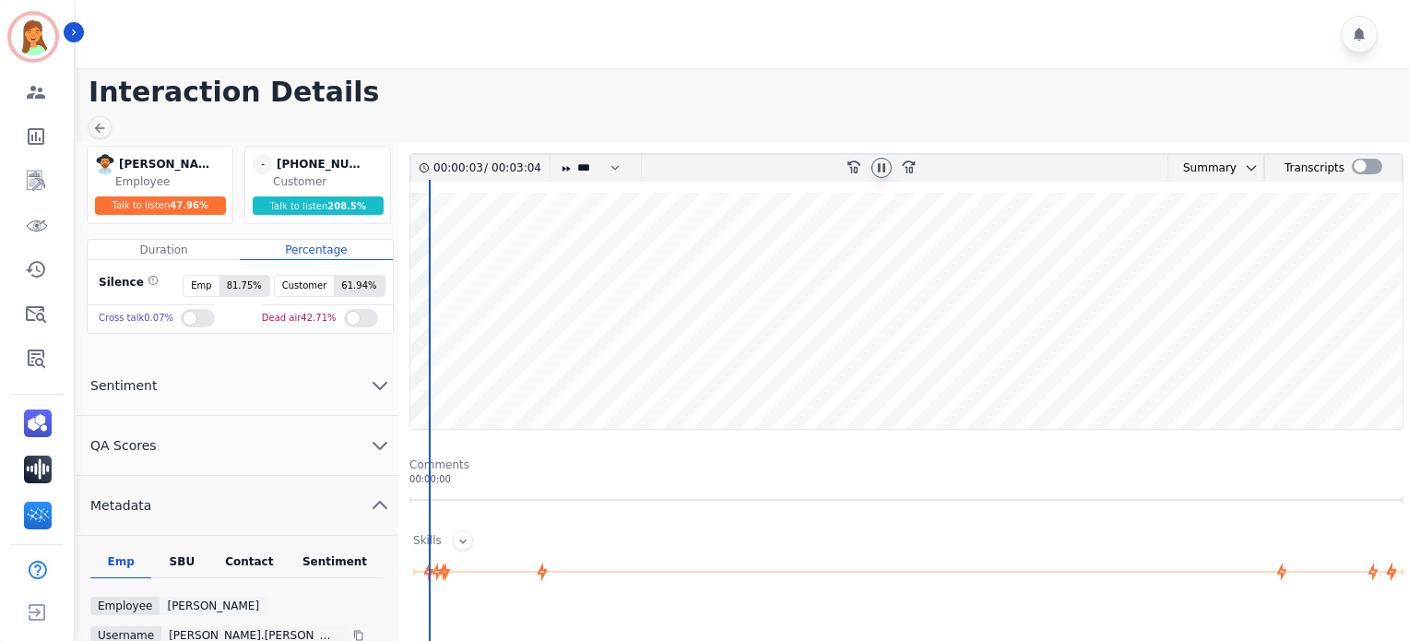
click at [271, 563] on div "Contact" at bounding box center [250, 566] width 74 height 24
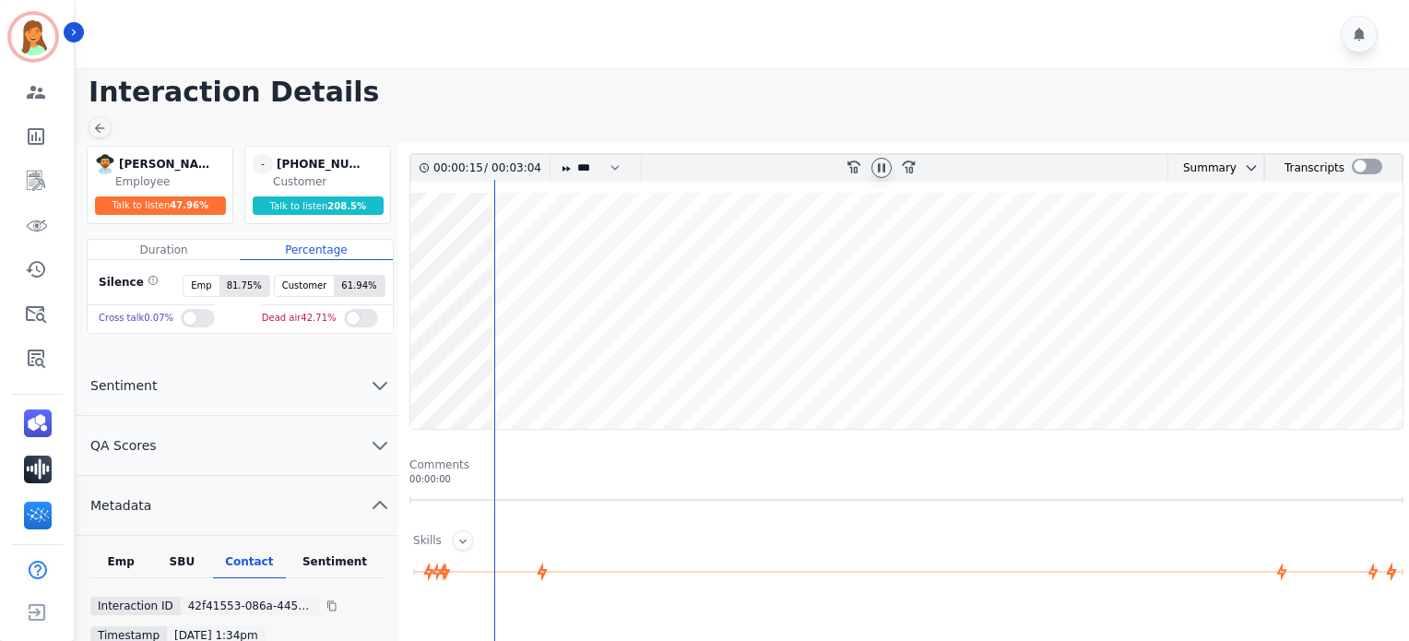
click at [881, 158] on div at bounding box center [881, 168] width 20 height 20
click at [106, 124] on icon at bounding box center [99, 128] width 15 height 15
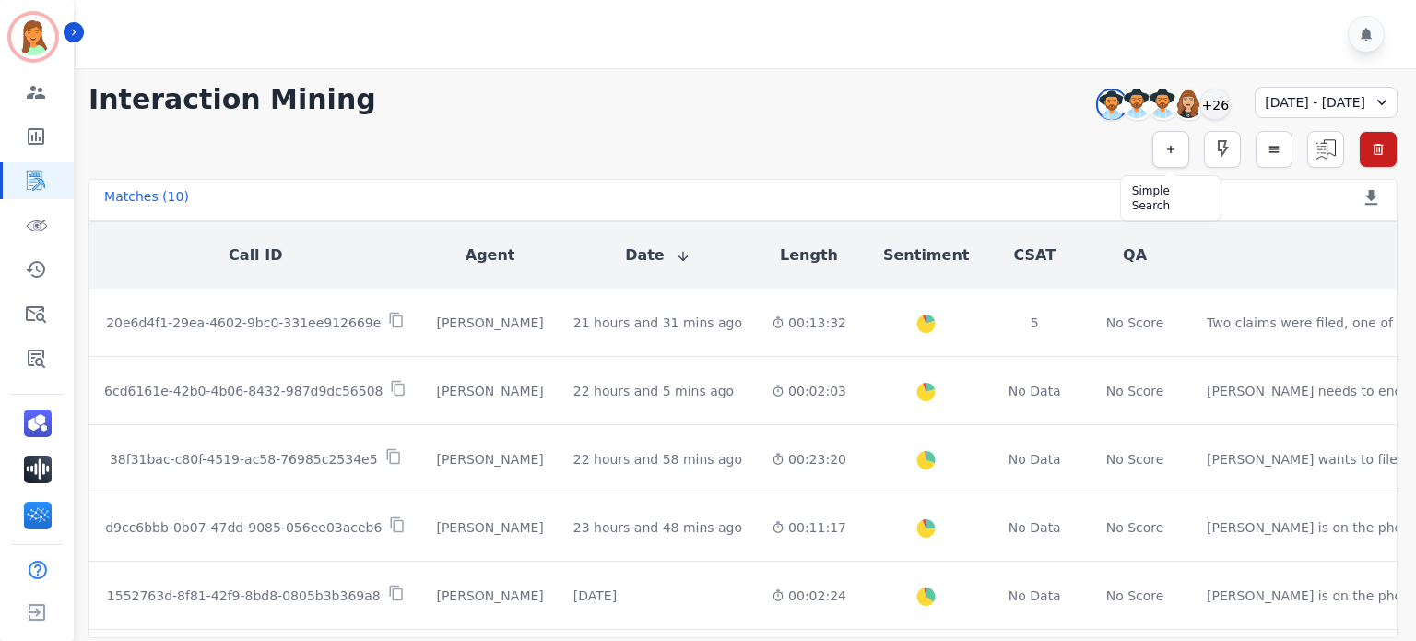
click at [1163, 157] on button "button" at bounding box center [1171, 149] width 37 height 37
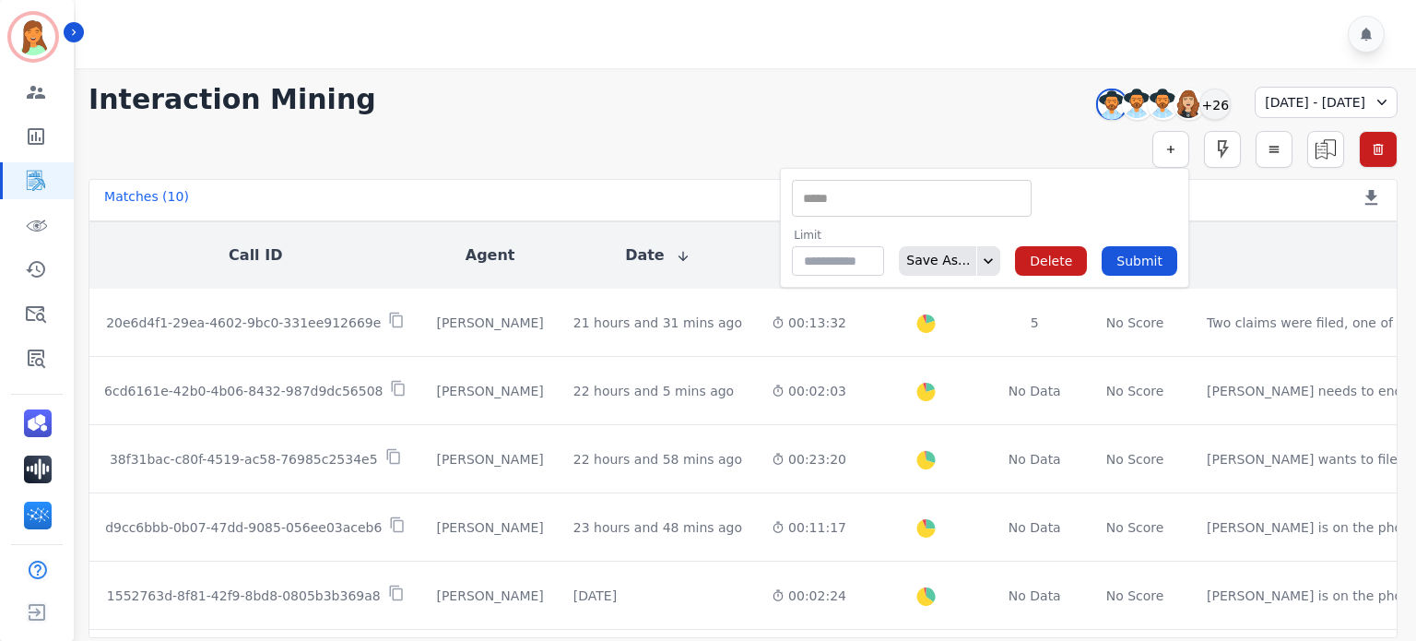
click at [997, 191] on input "selected options" at bounding box center [912, 198] width 231 height 19
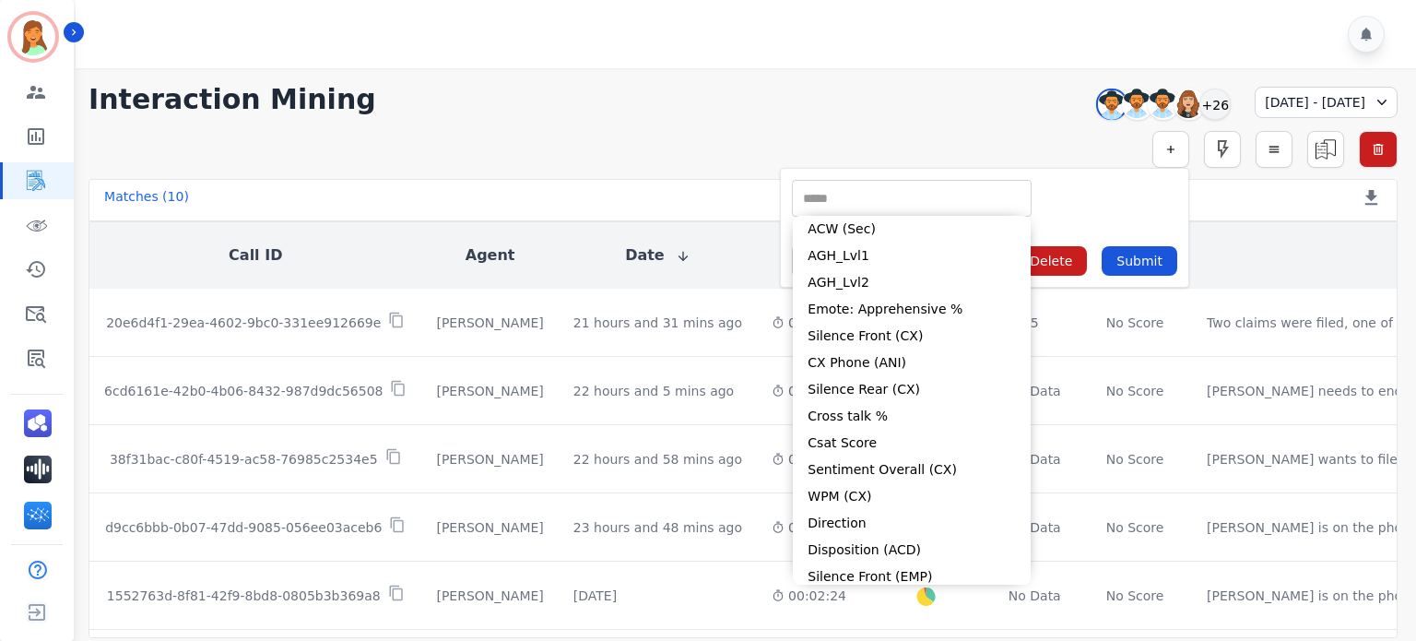
click at [882, 134] on div "Simple Search ** ACW (Sec) AGH_Lvl1 AGH_Lvl2 Emote: Apprehensive % Silence Fron…" at bounding box center [743, 149] width 1309 height 37
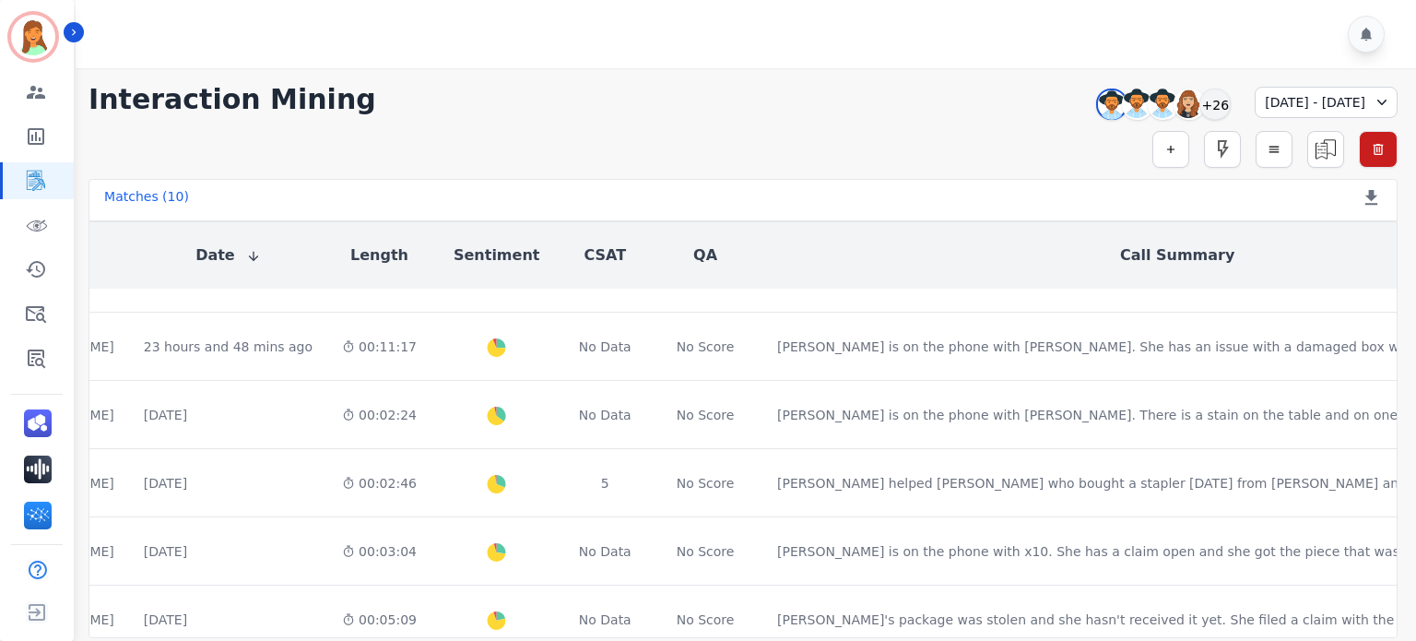
scroll to position [0, 430]
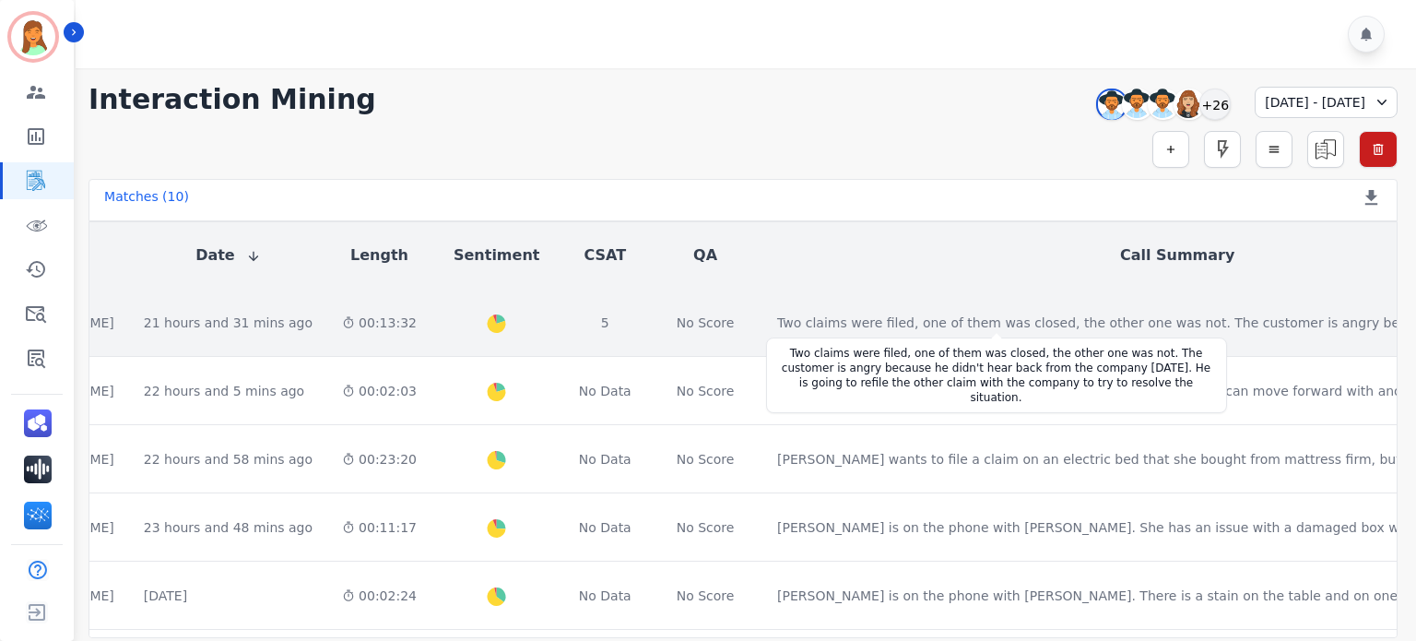
click at [957, 327] on div "Two claims were filed, one of them was closed, the other one was not. The custo…" at bounding box center [1113, 323] width 672 height 18
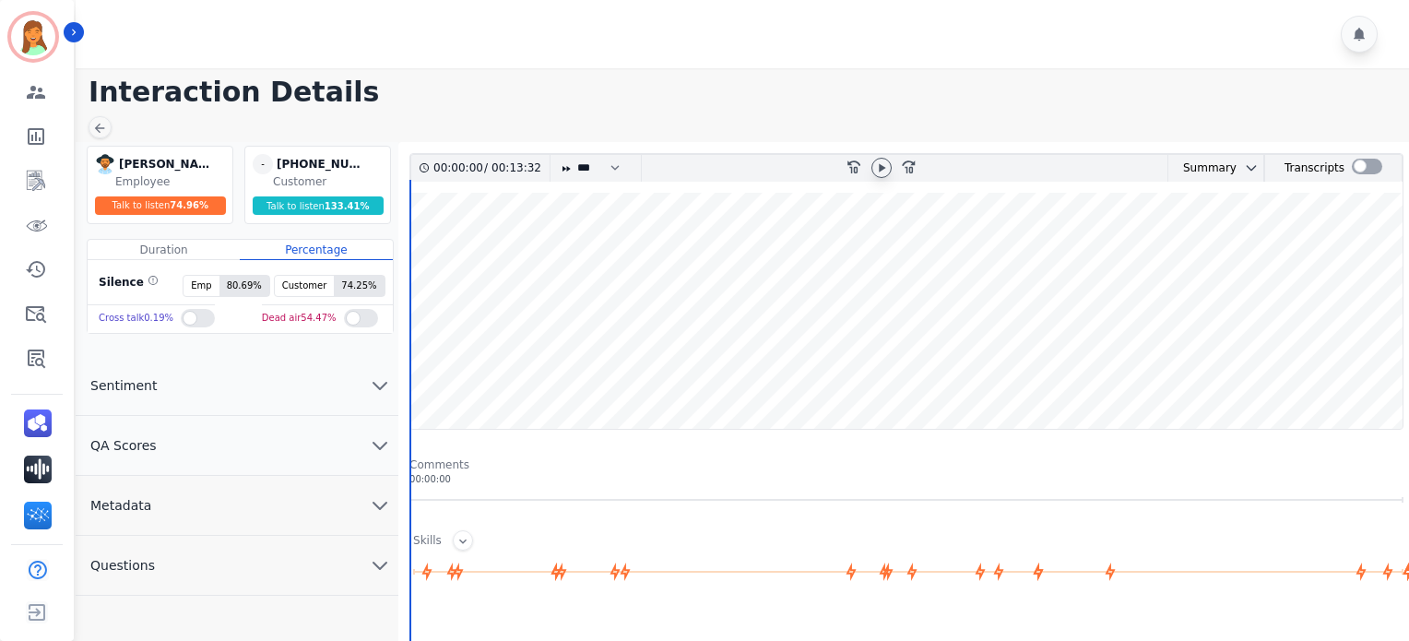
click at [875, 175] on div at bounding box center [881, 168] width 20 height 20
click at [96, 131] on icon at bounding box center [99, 128] width 15 height 15
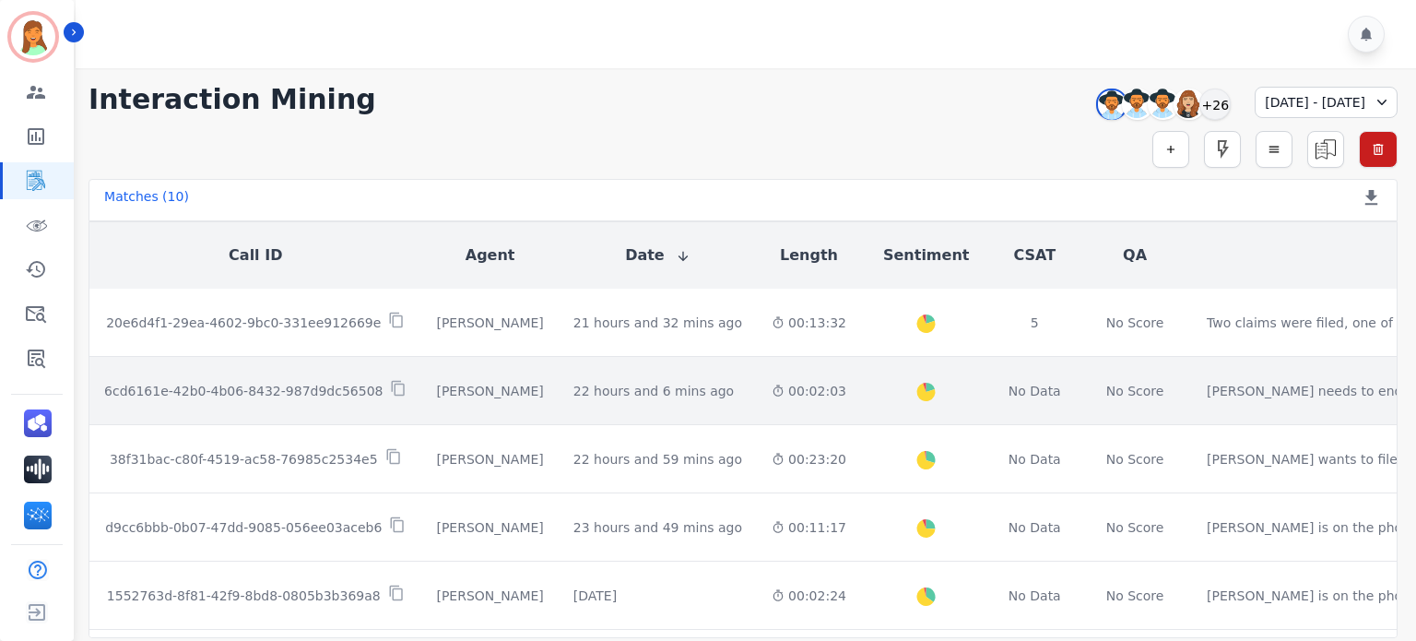
click at [663, 408] on td "22 hours and 6 mins ago Start at: [DATE] 4:56pm" at bounding box center [658, 391] width 198 height 68
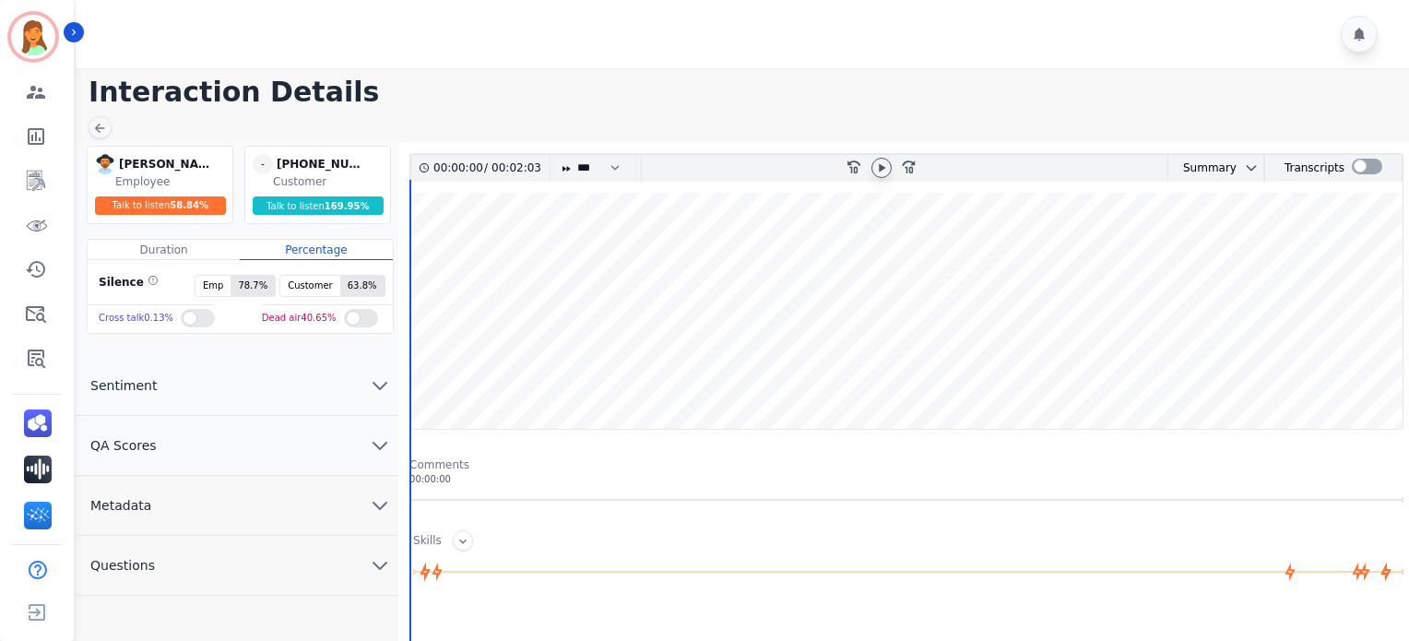
click at [882, 176] on div at bounding box center [881, 168] width 20 height 20
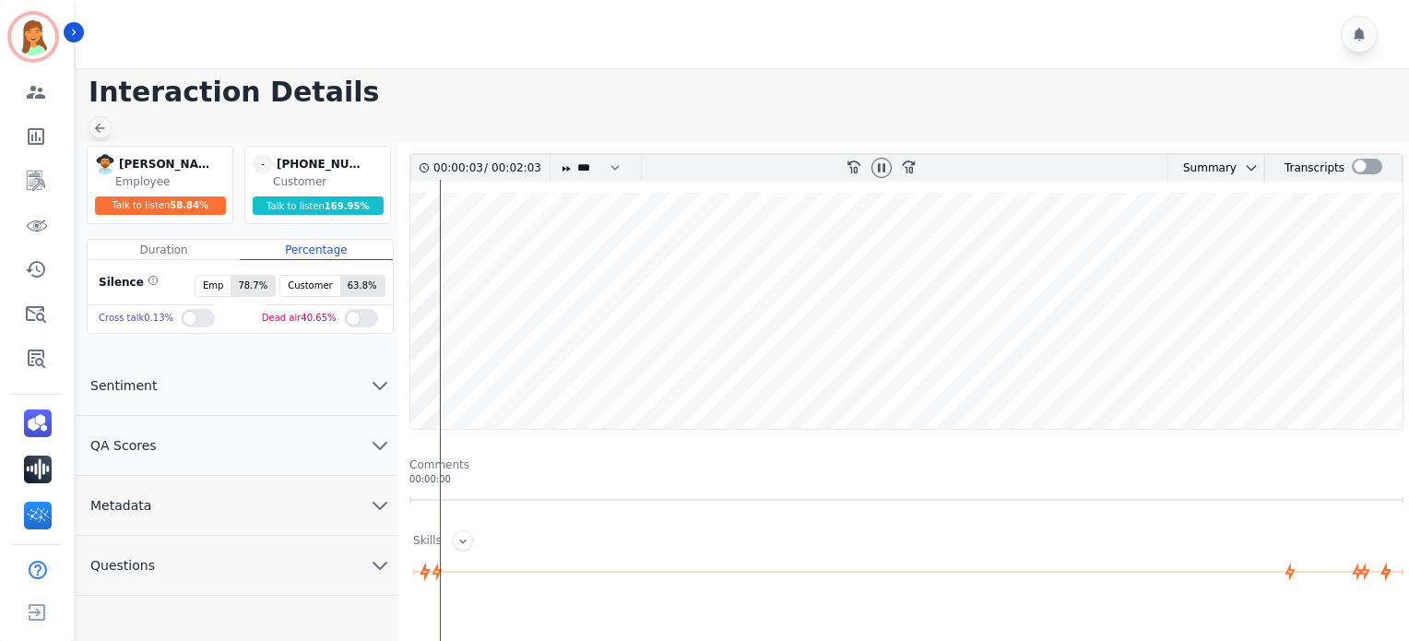
click at [108, 128] on div at bounding box center [100, 127] width 23 height 22
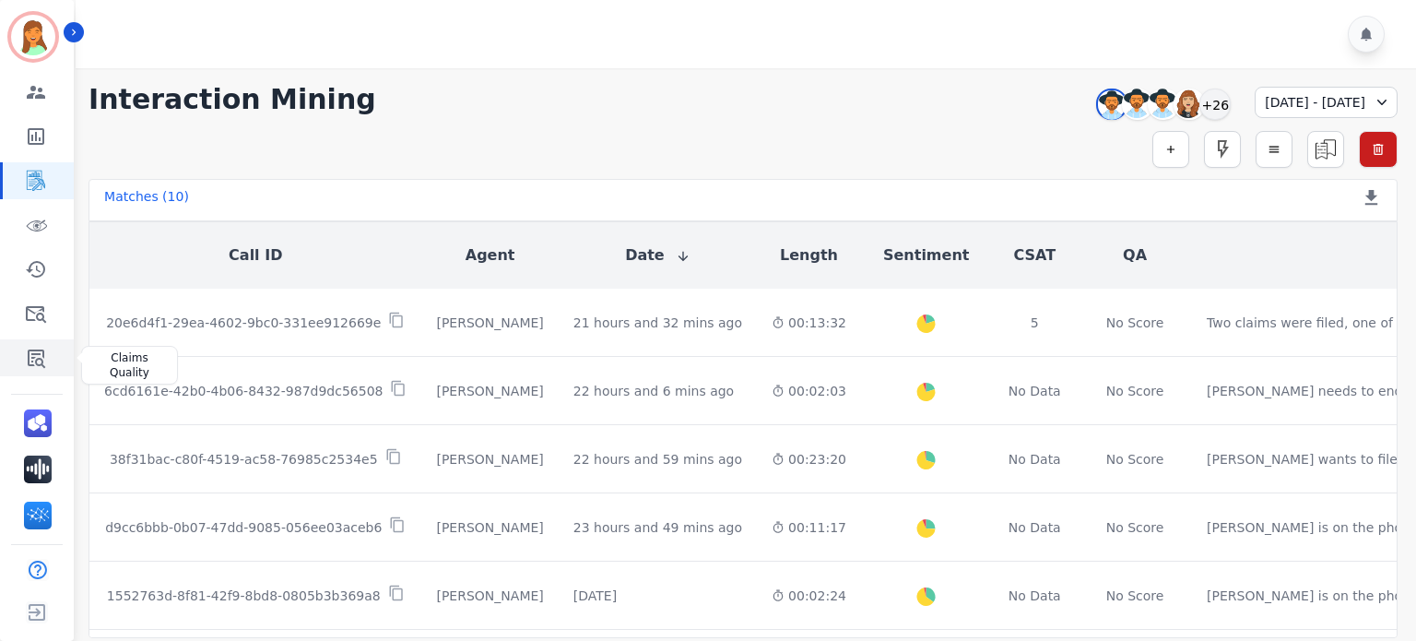
click at [30, 362] on icon "Sidebar" at bounding box center [36, 358] width 22 height 22
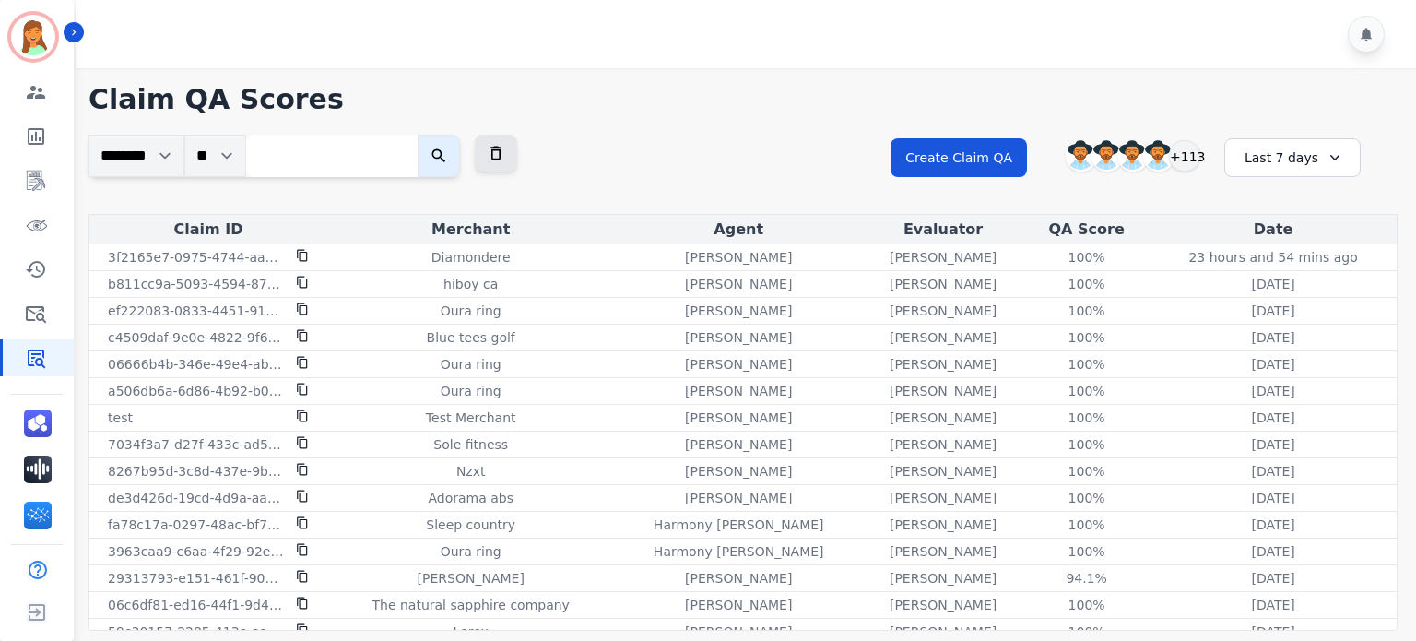
click at [1301, 169] on div "Last 7 days" at bounding box center [1293, 157] width 136 height 39
click at [1310, 228] on li "[DATE]" at bounding box center [1305, 226] width 92 height 18
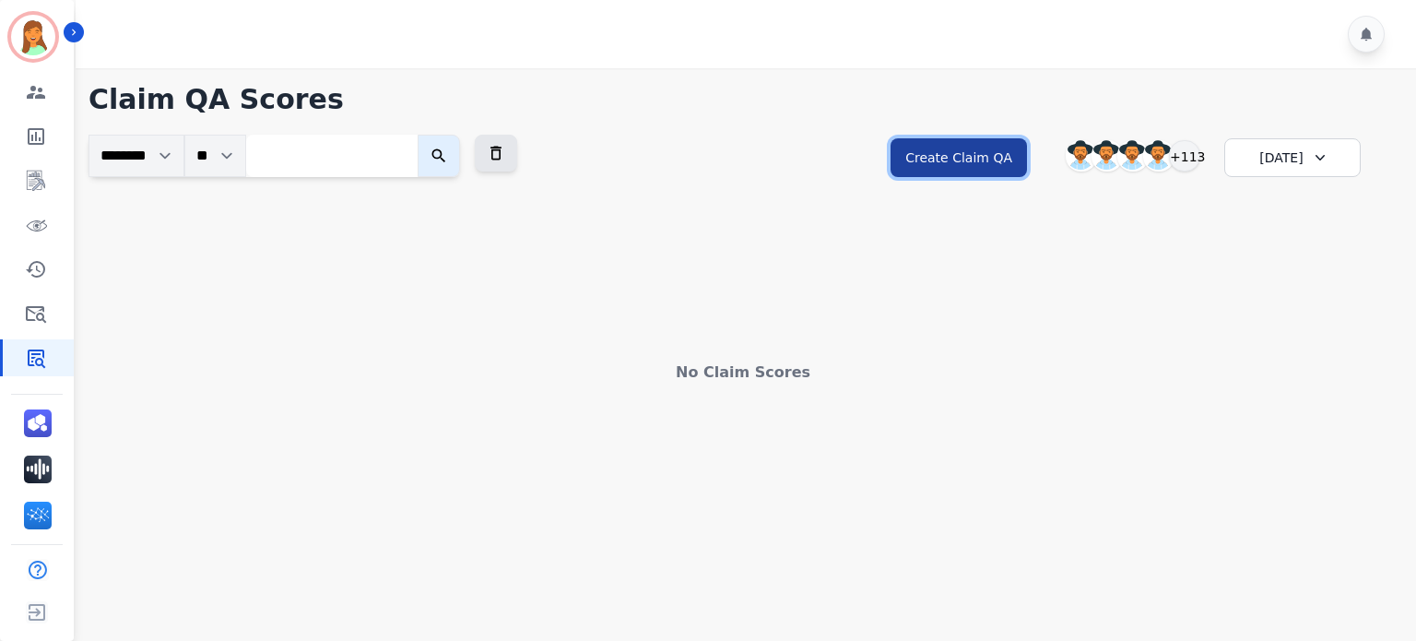
click at [933, 161] on button "Create Claim QA" at bounding box center [959, 157] width 136 height 39
